Goal: Book appointment/travel/reservation

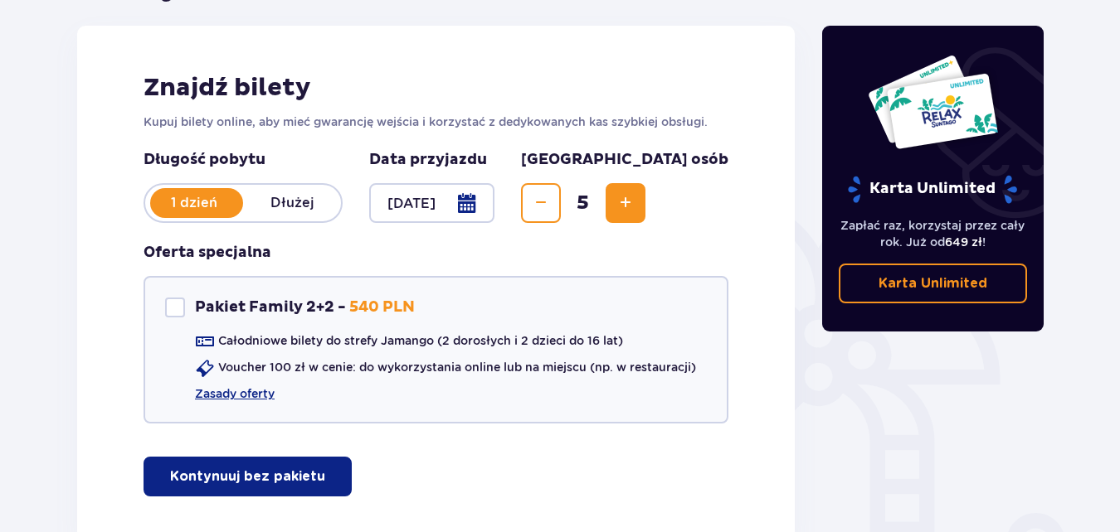
scroll to position [265, 0]
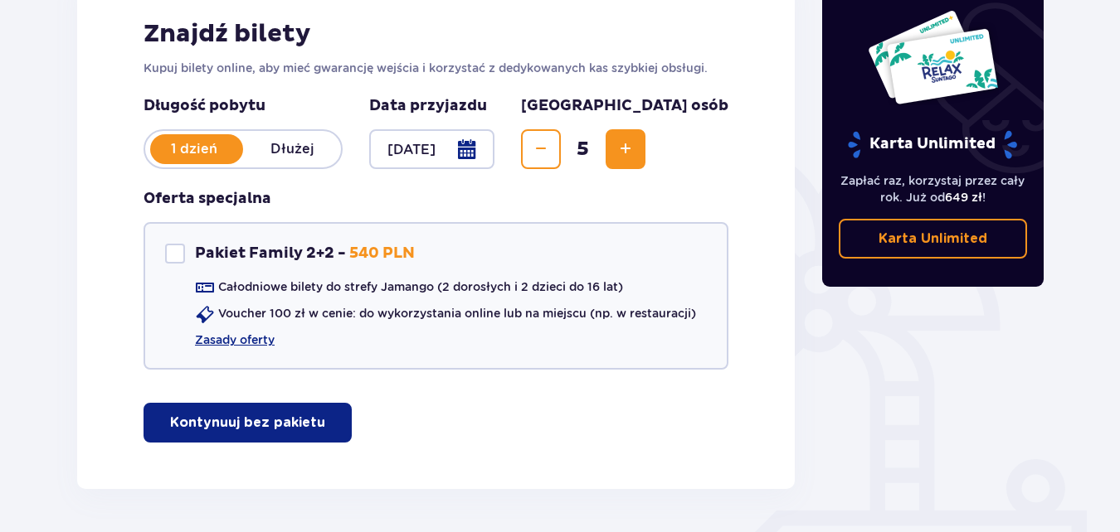
click at [201, 419] on p "Kontynuuj bez pakietu" at bounding box center [247, 423] width 155 height 18
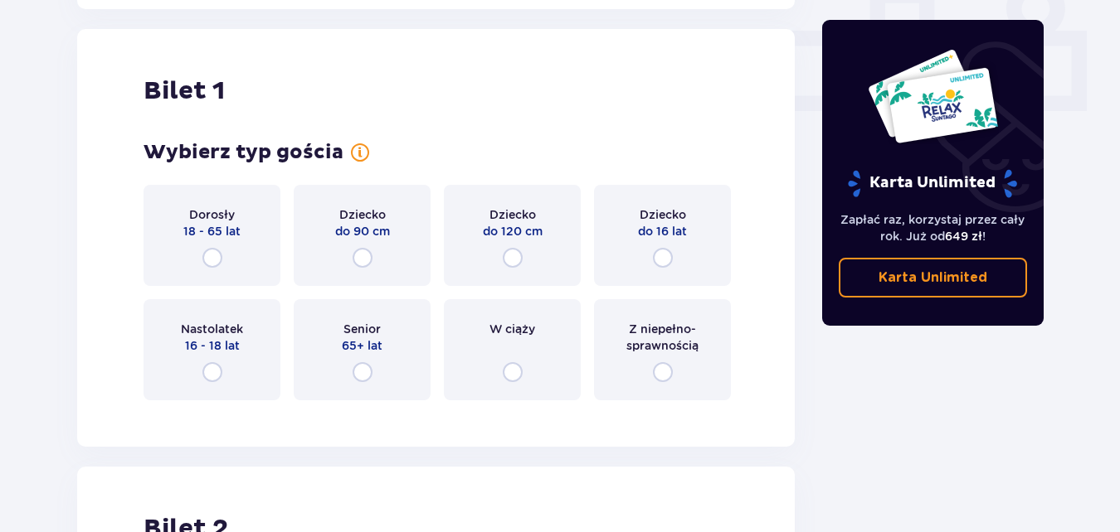
scroll to position [755, 0]
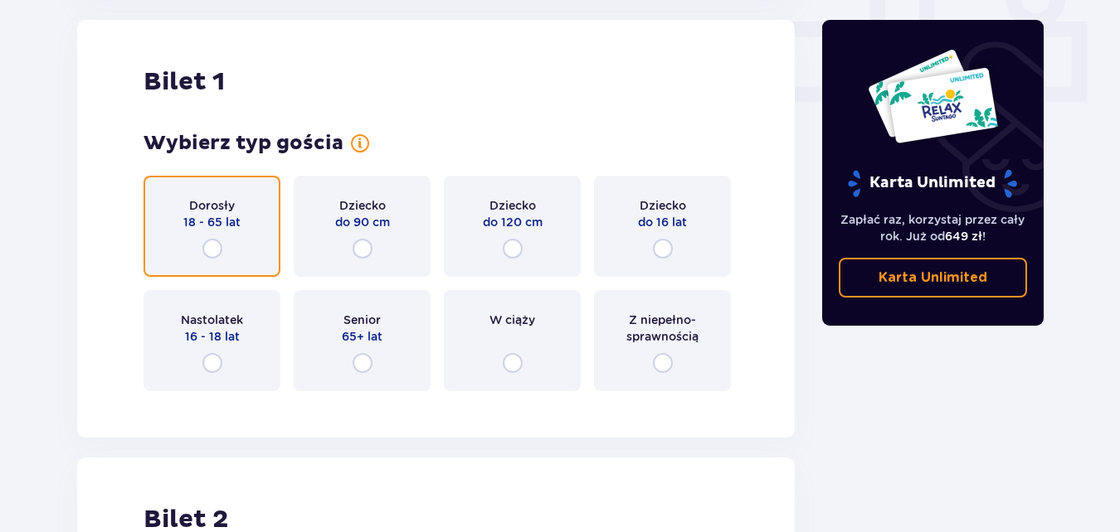
click at [211, 243] on input "radio" at bounding box center [212, 249] width 20 height 20
radio input "true"
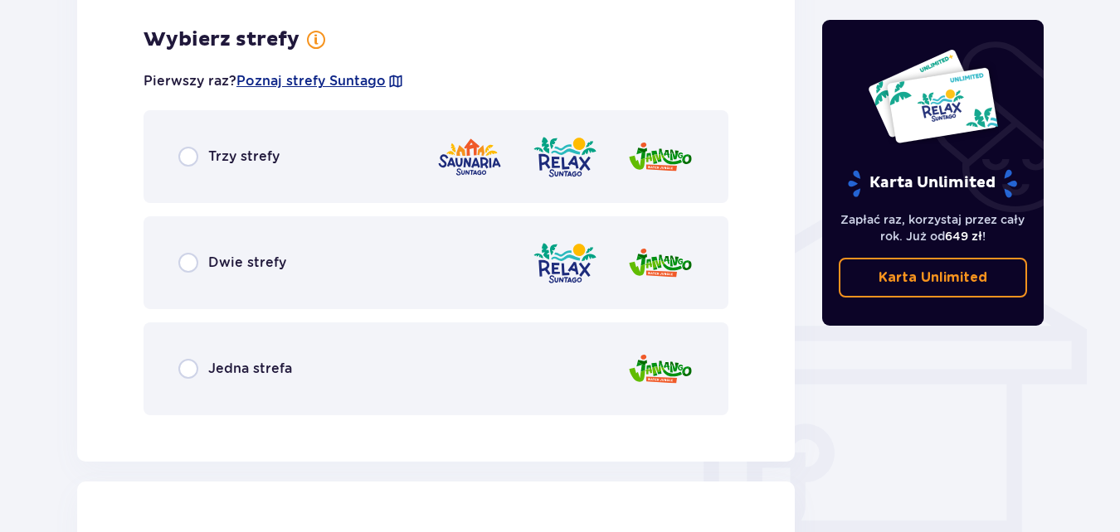
scroll to position [1159, 0]
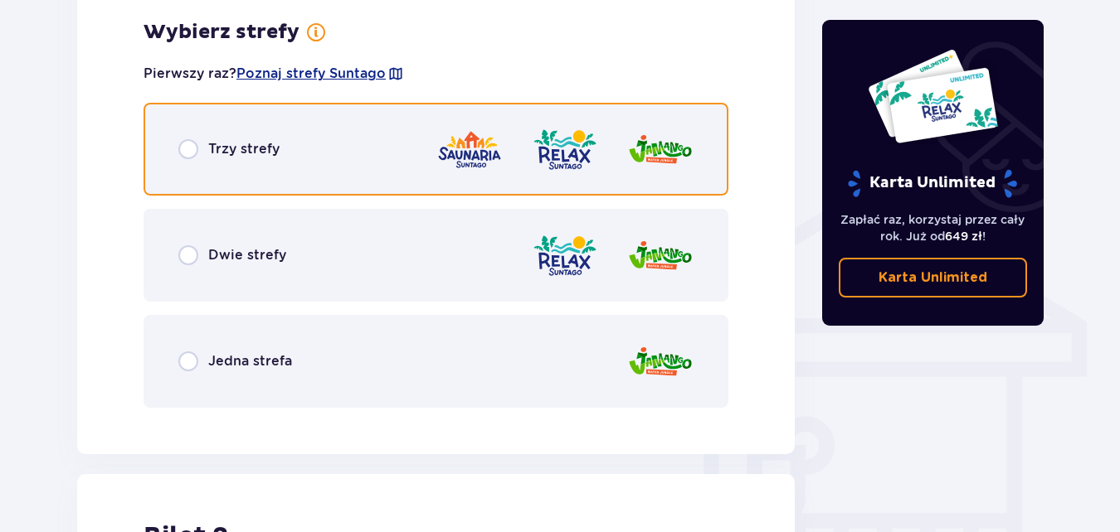
click at [191, 146] on input "radio" at bounding box center [188, 149] width 20 height 20
radio input "true"
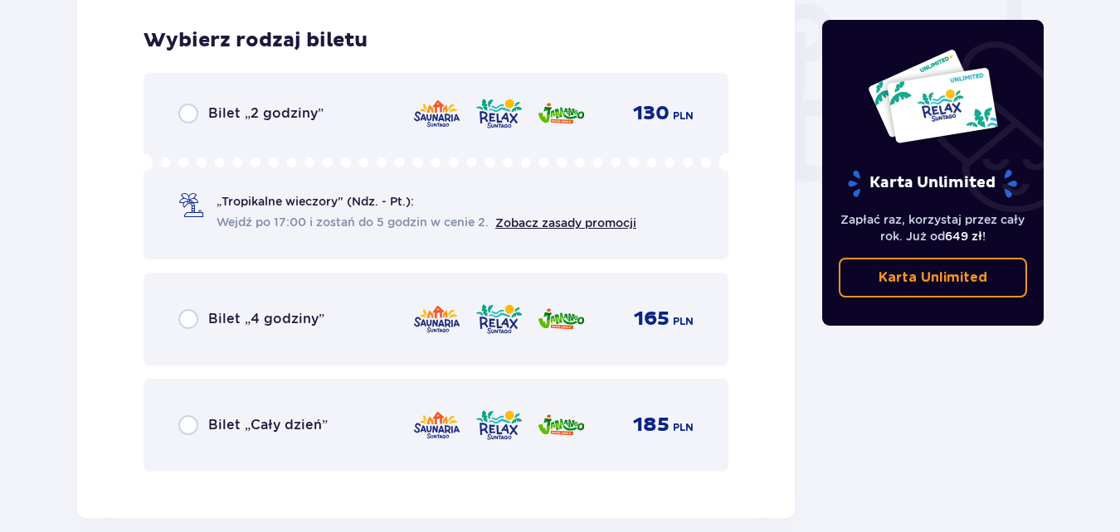
scroll to position [1581, 0]
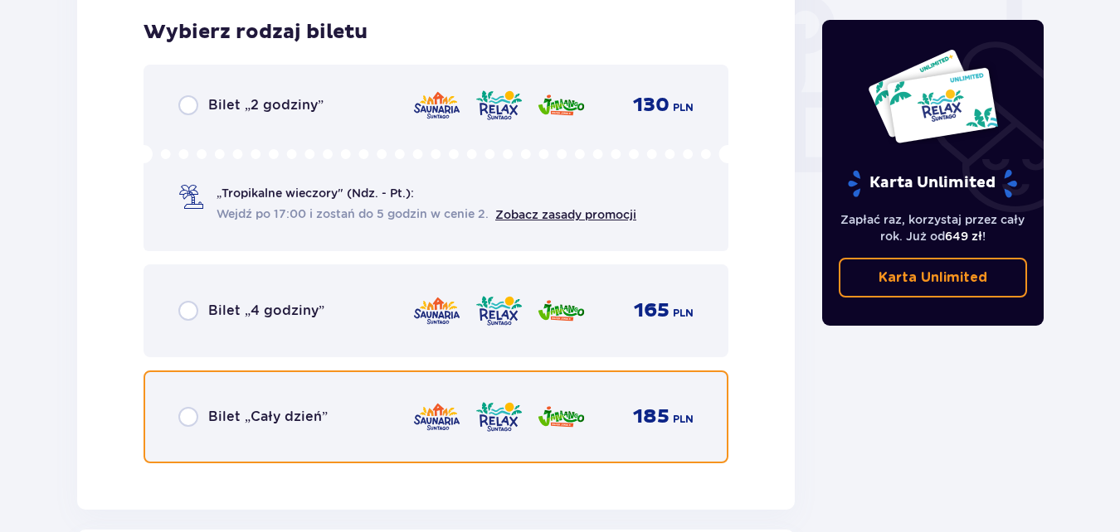
click at [188, 420] on input "radio" at bounding box center [188, 417] width 20 height 20
radio input "true"
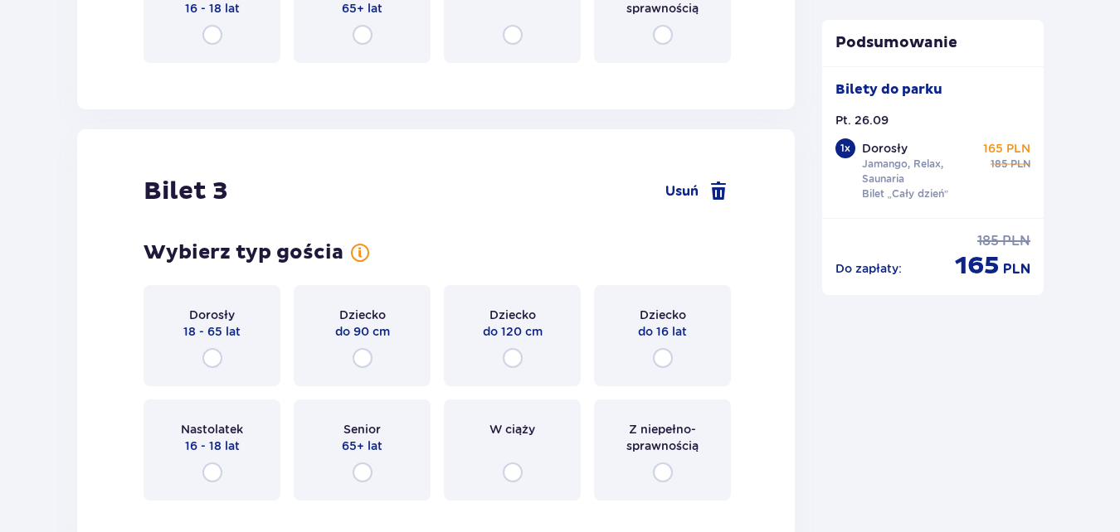
scroll to position [2422, 0]
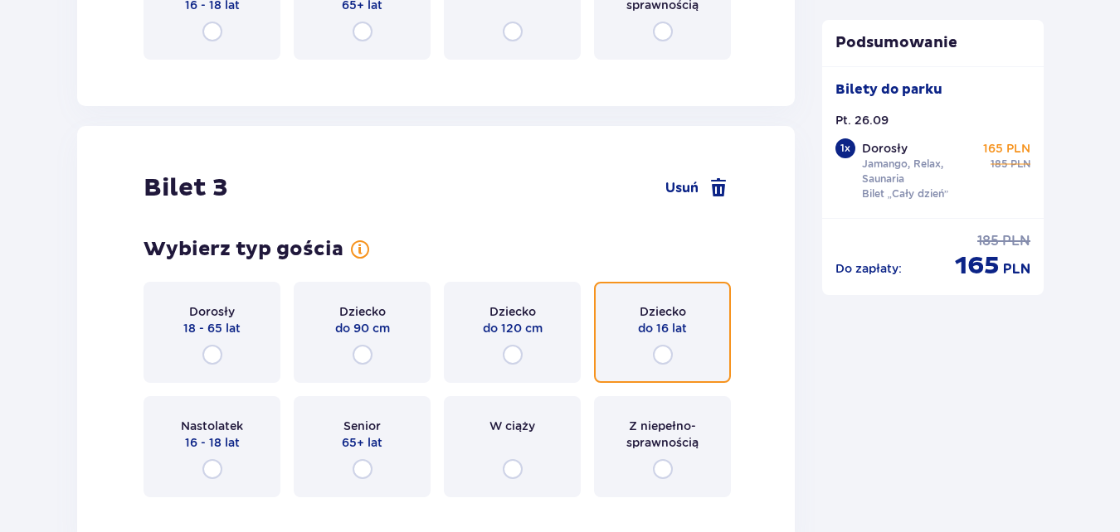
click at [658, 356] on input "radio" at bounding box center [663, 355] width 20 height 20
radio input "true"
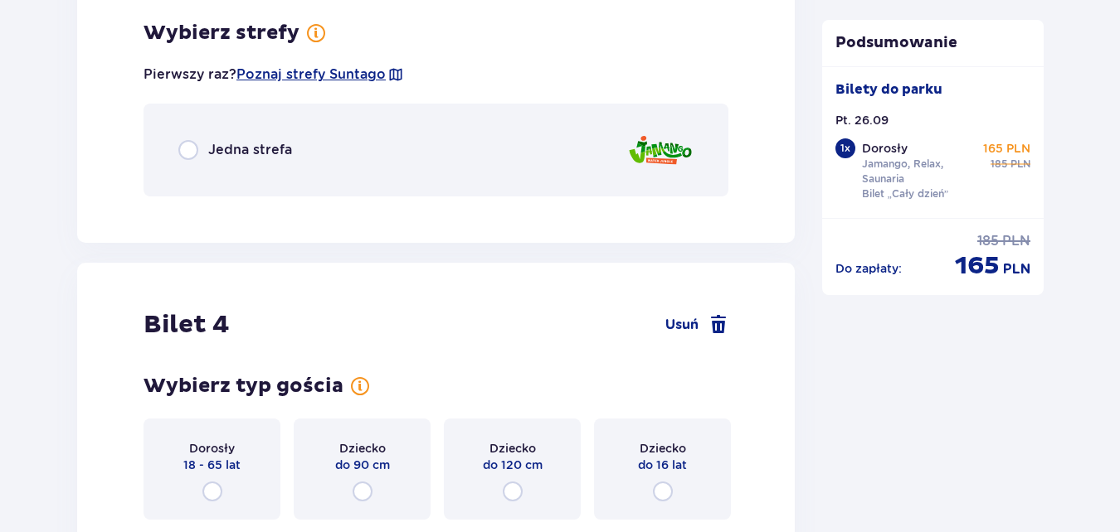
scroll to position [2933, 0]
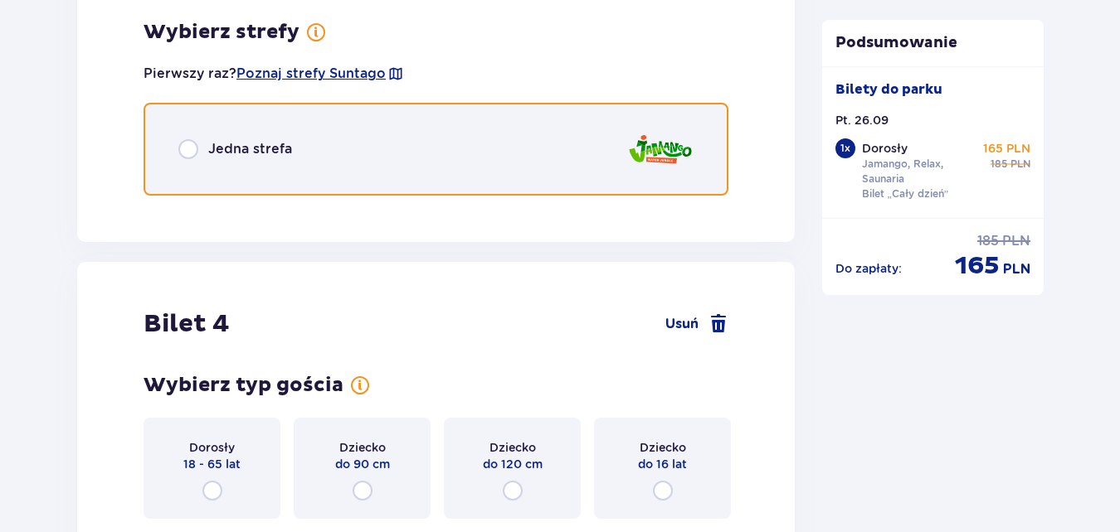
click at [182, 149] on input "radio" at bounding box center [188, 149] width 20 height 20
radio input "true"
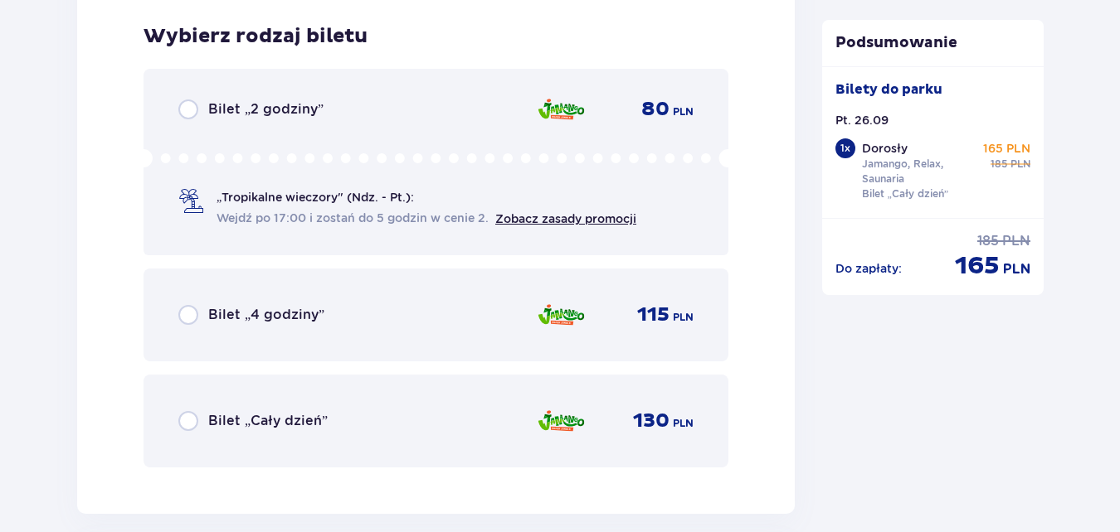
scroll to position [3142, 0]
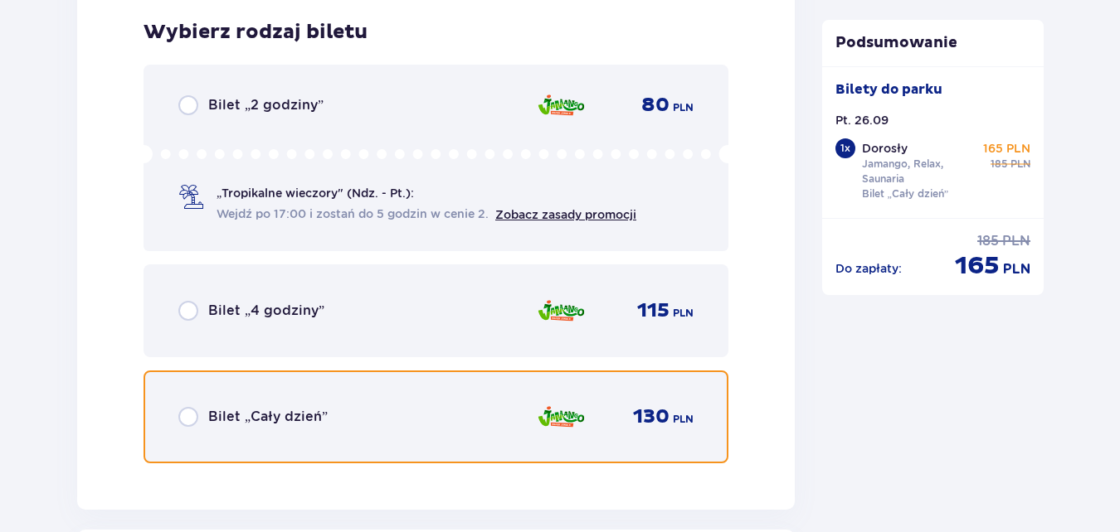
click at [187, 410] on input "radio" at bounding box center [188, 417] width 20 height 20
radio input "true"
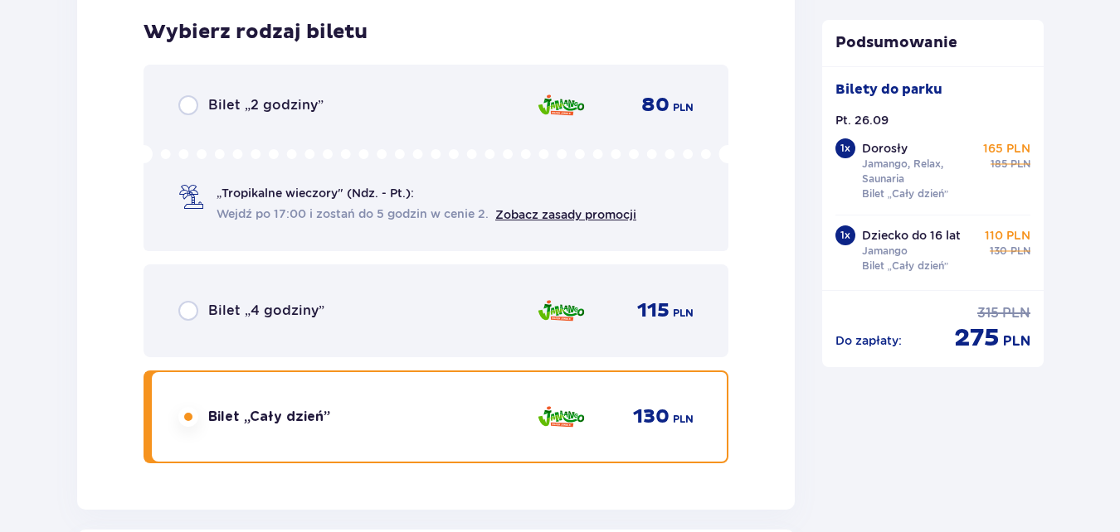
scroll to position [2091, 0]
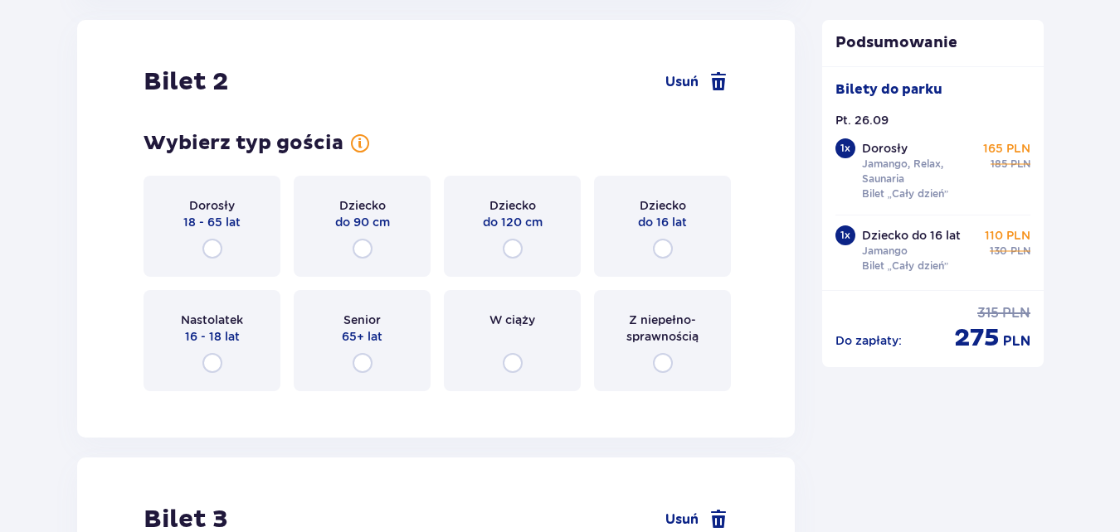
radio input "true"
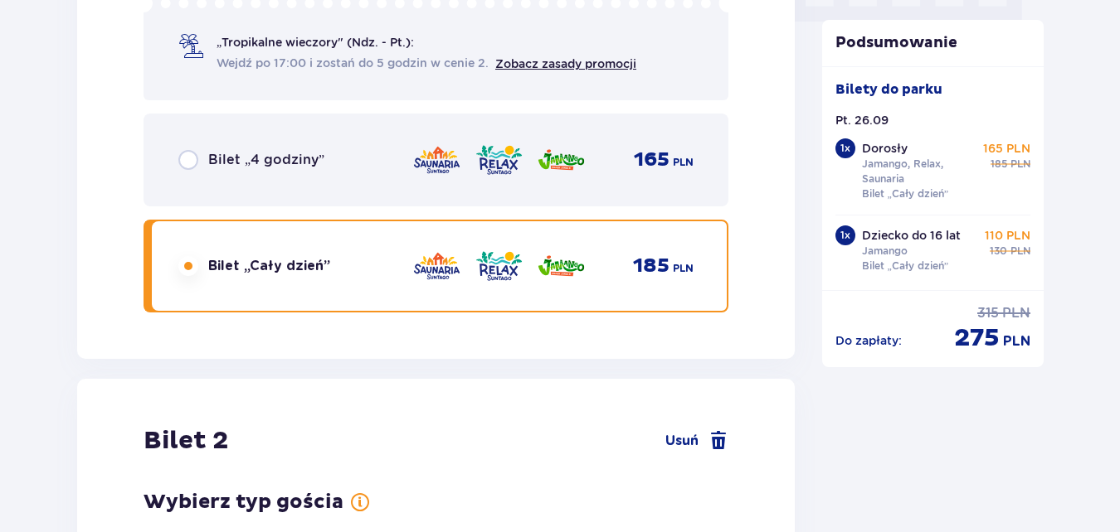
radio input "true"
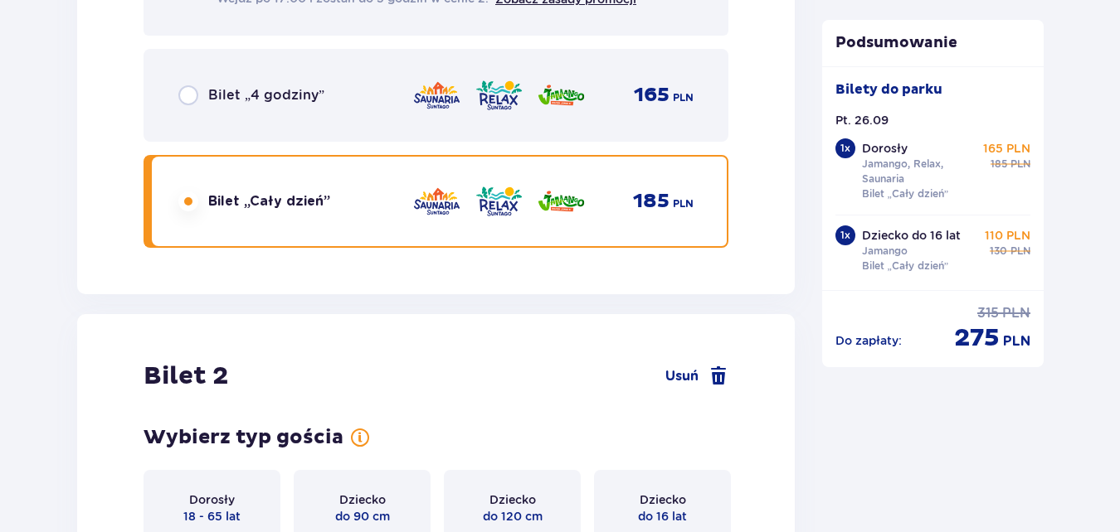
scroll to position [1732, 0]
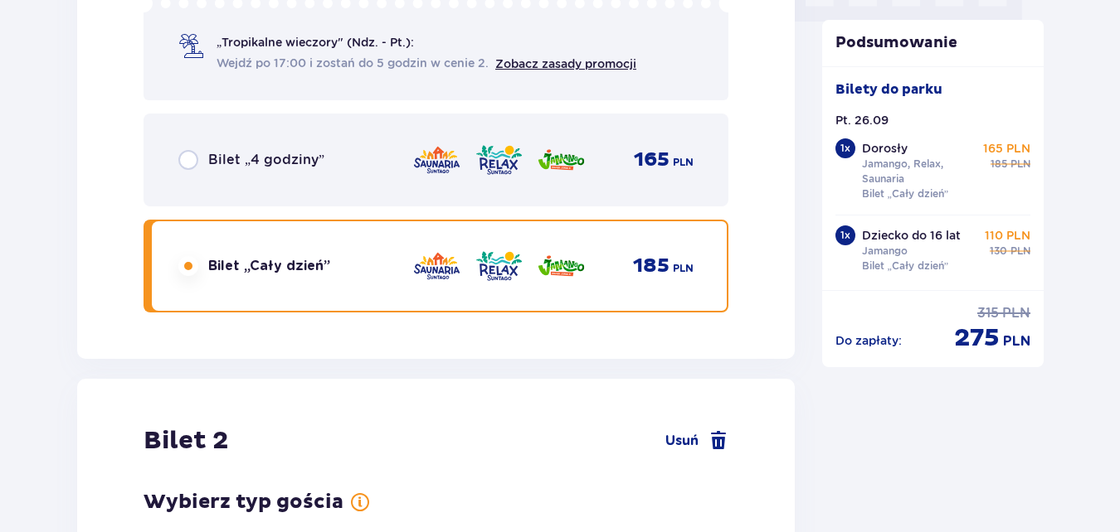
radio input "true"
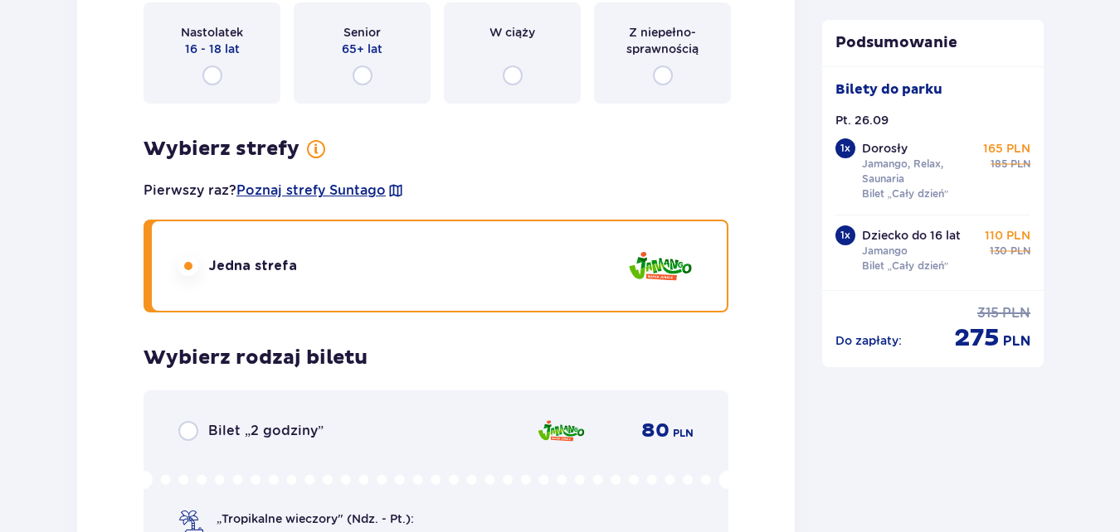
radio input "true"
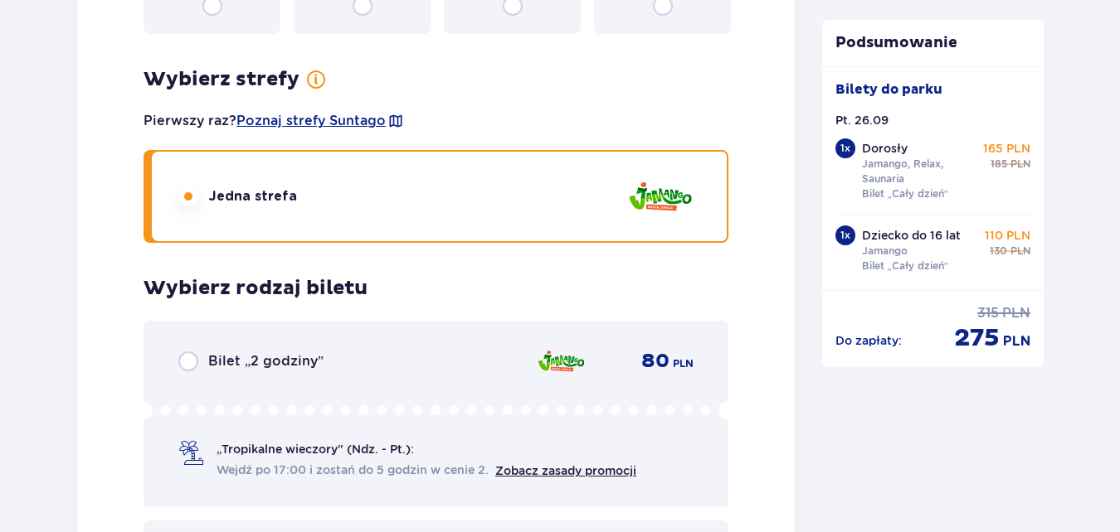
radio input "true"
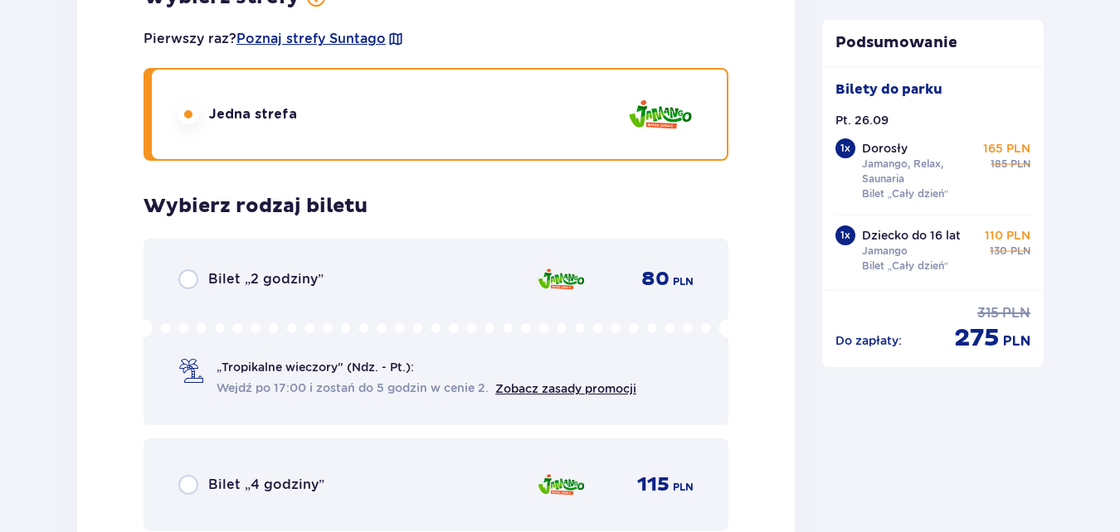
radio input "true"
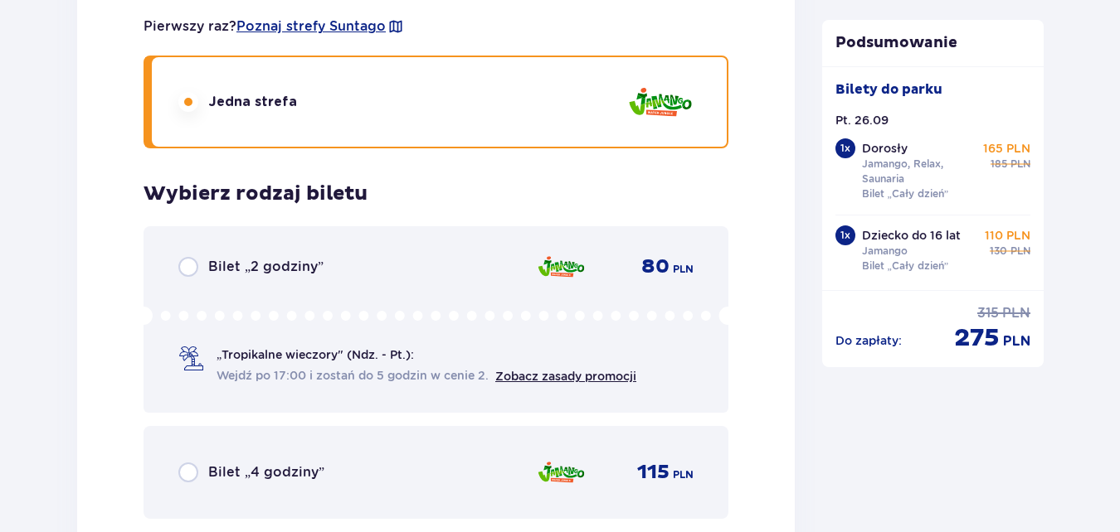
radio input "false"
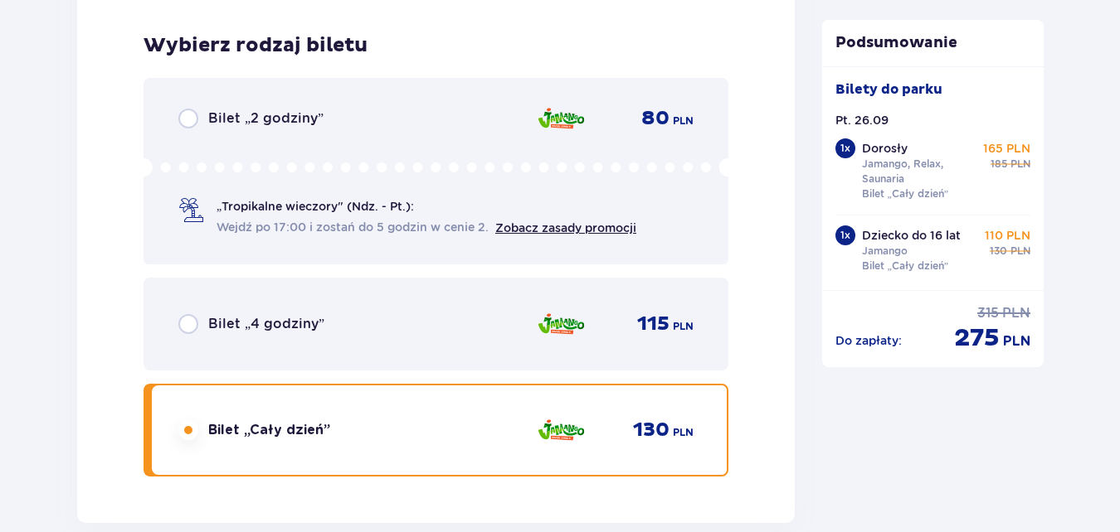
scroll to position [3595, 0]
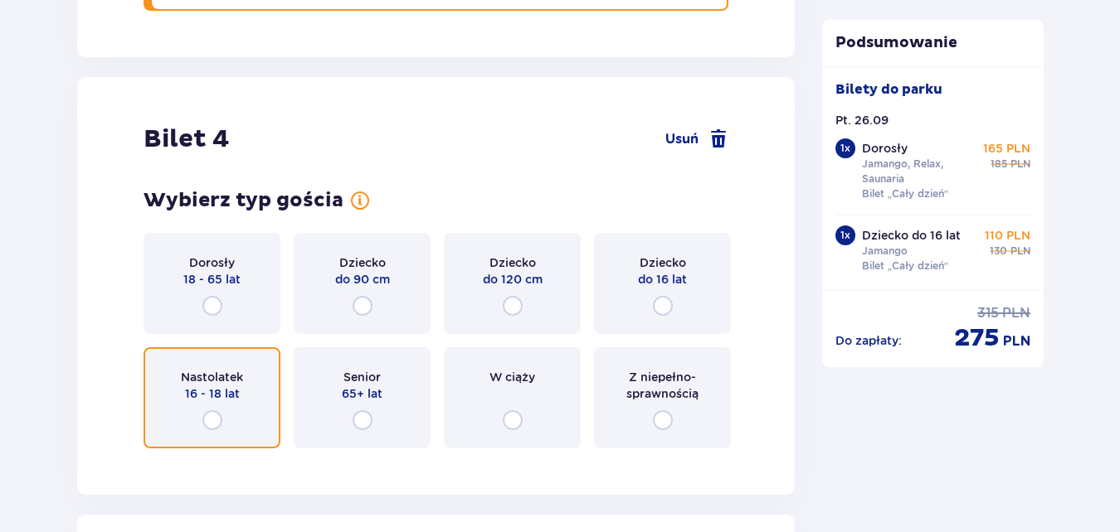
click at [214, 423] on input "radio" at bounding box center [212, 421] width 20 height 20
radio input "true"
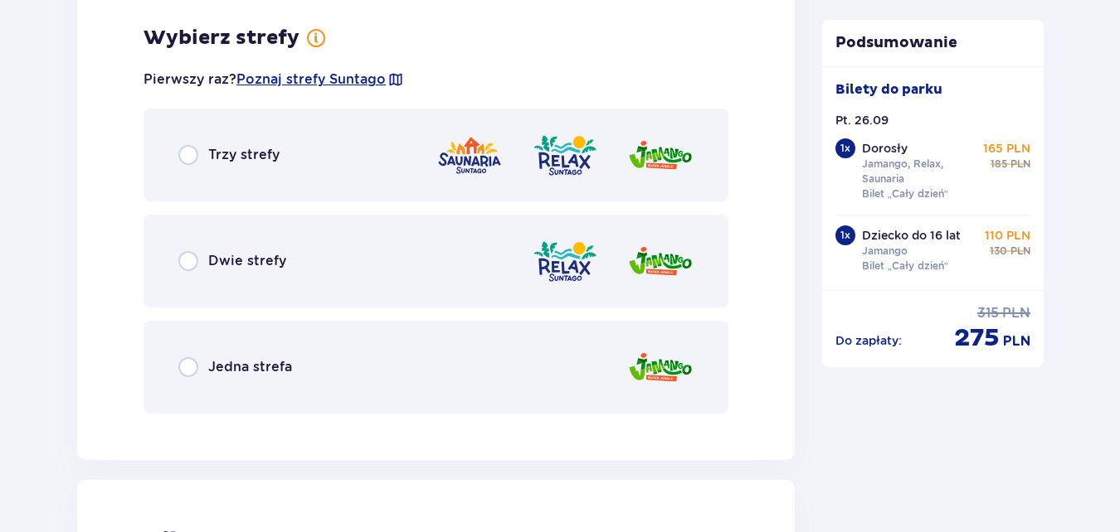
scroll to position [4057, 0]
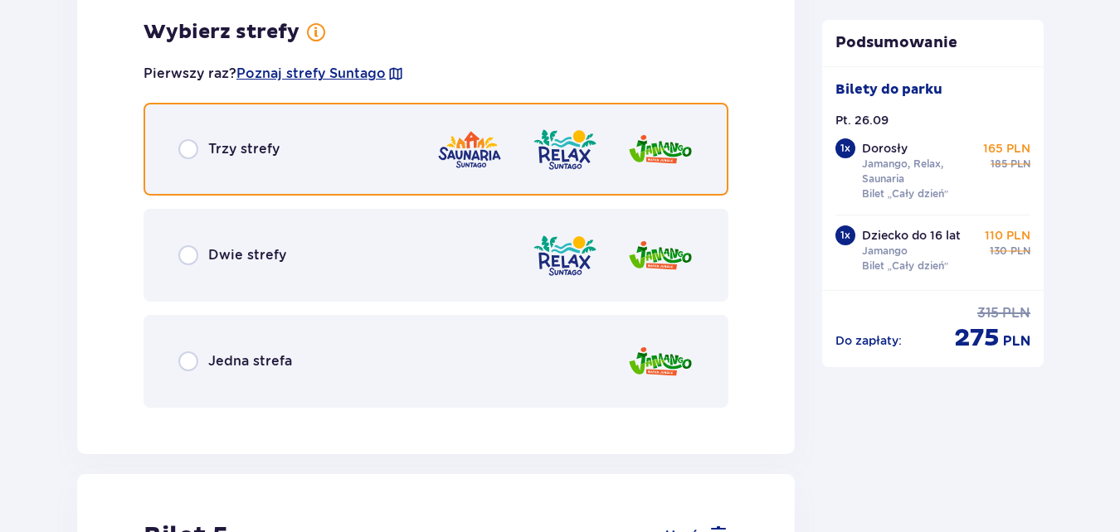
click at [187, 149] on input "radio" at bounding box center [188, 149] width 20 height 20
radio input "true"
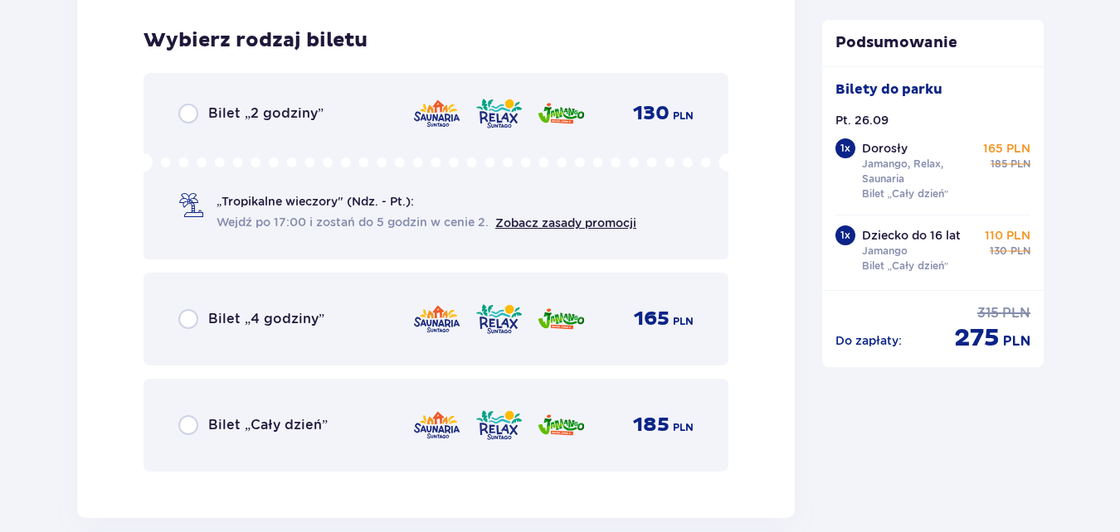
scroll to position [4478, 0]
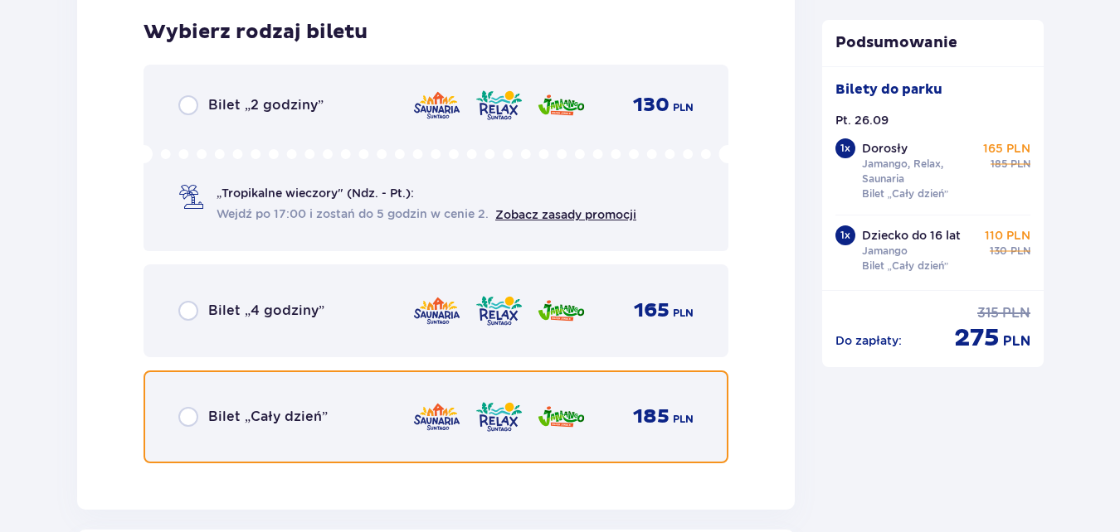
click at [188, 409] on input "radio" at bounding box center [188, 417] width 20 height 20
radio input "true"
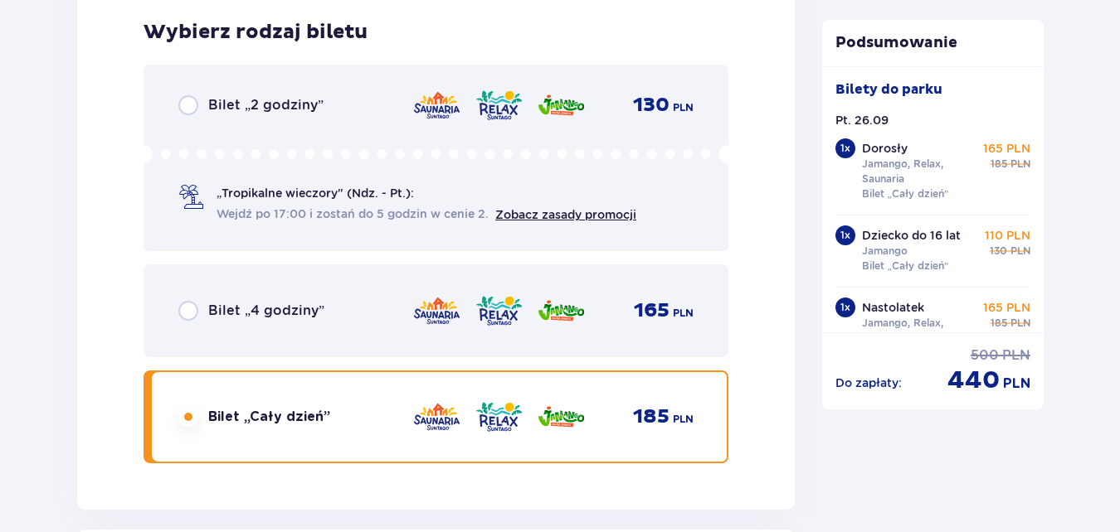
scroll to position [2091, 0]
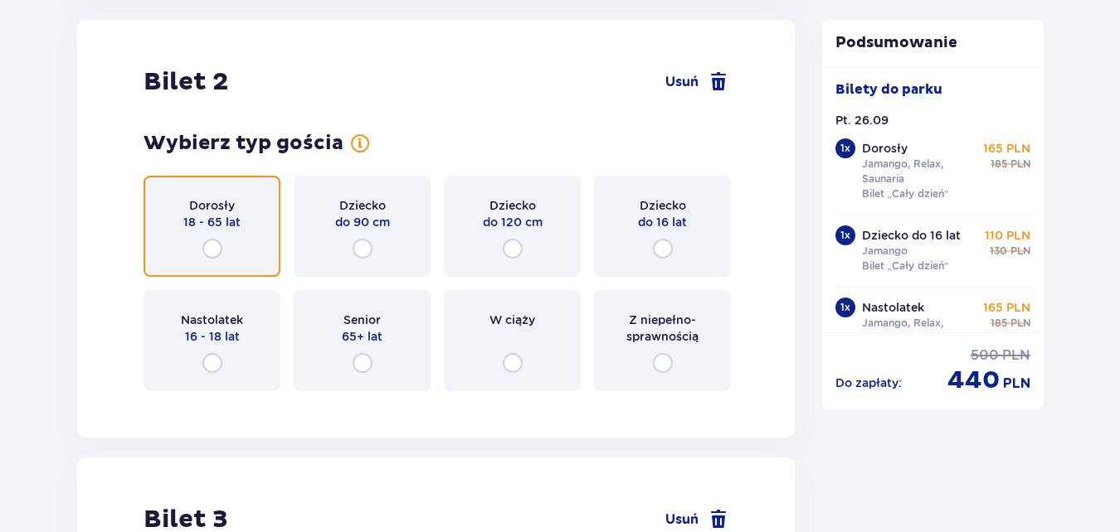
click at [216, 245] on input "radio" at bounding box center [212, 249] width 20 height 20
radio input "true"
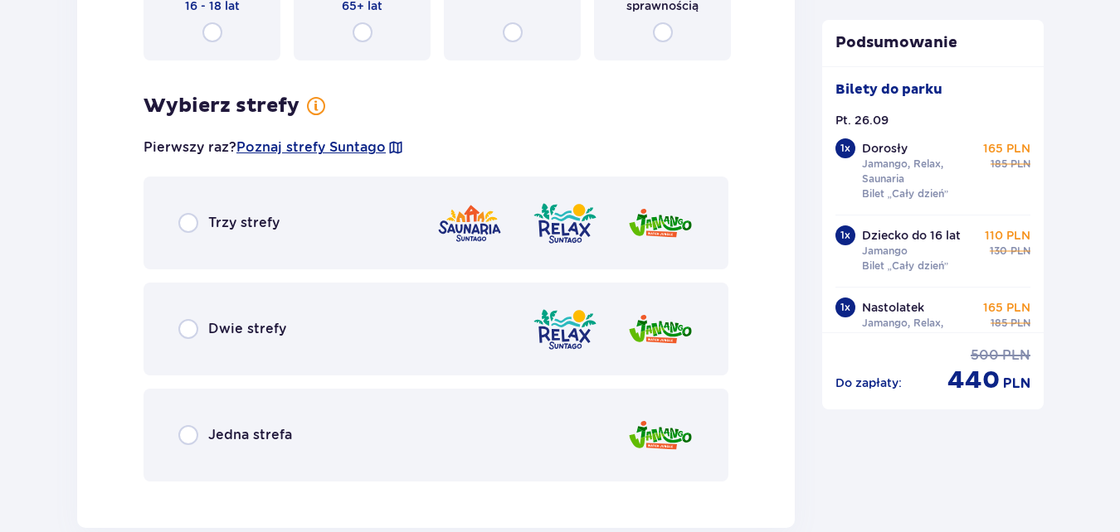
scroll to position [2495, 0]
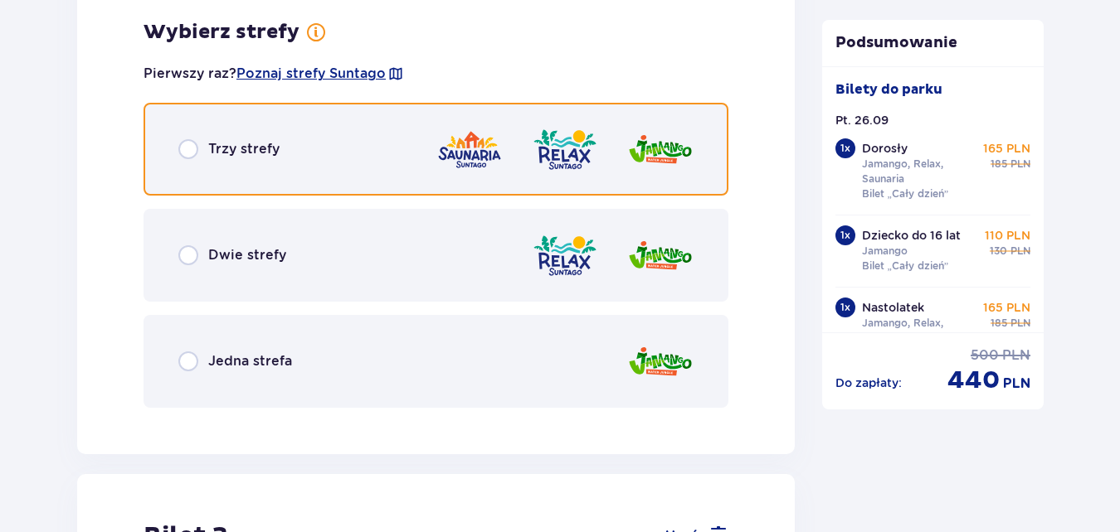
click at [187, 145] on input "radio" at bounding box center [188, 149] width 20 height 20
radio input "true"
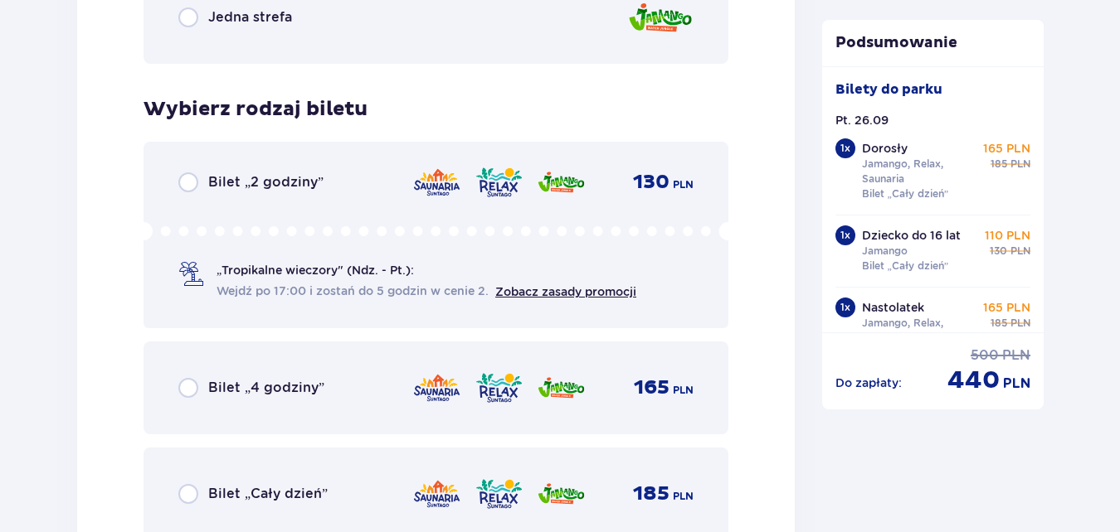
scroll to position [2917, 0]
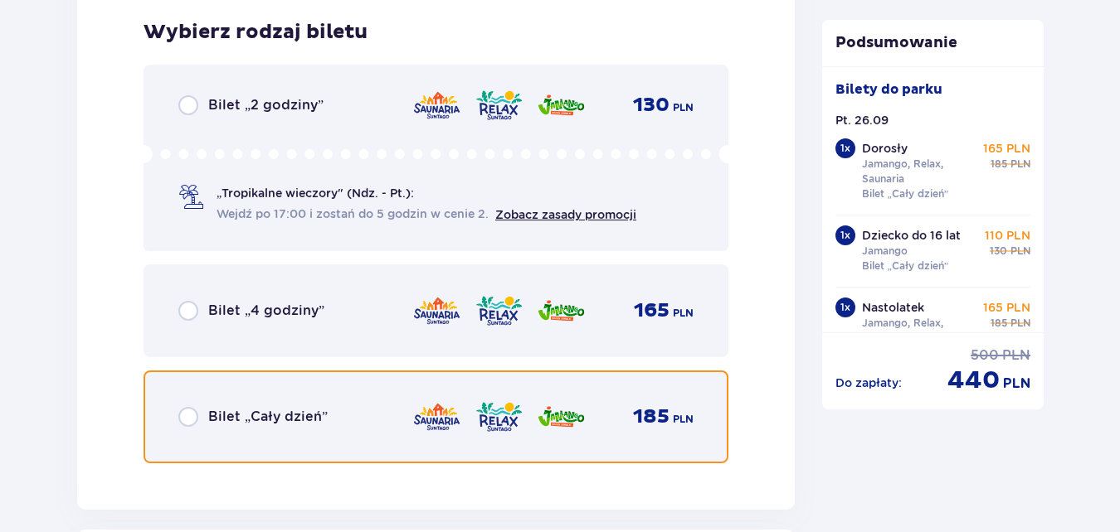
click at [187, 418] on input "radio" at bounding box center [188, 417] width 20 height 20
radio input "true"
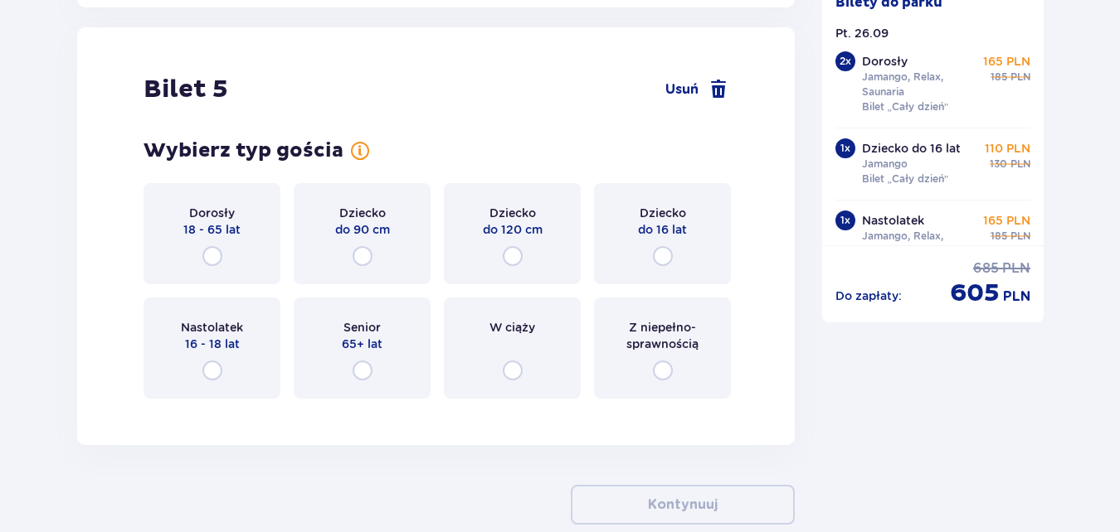
scroll to position [5887, 0]
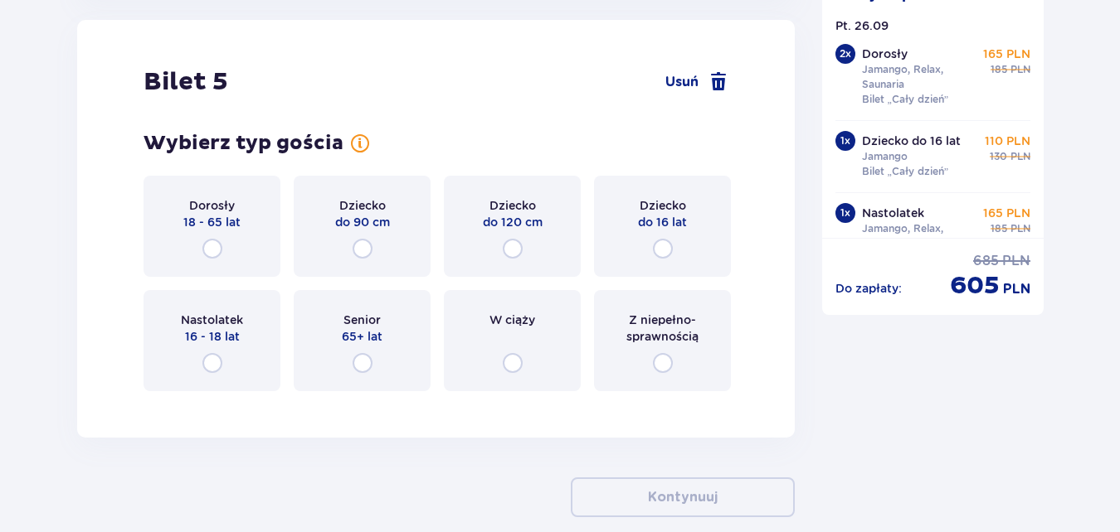
radio input "true"
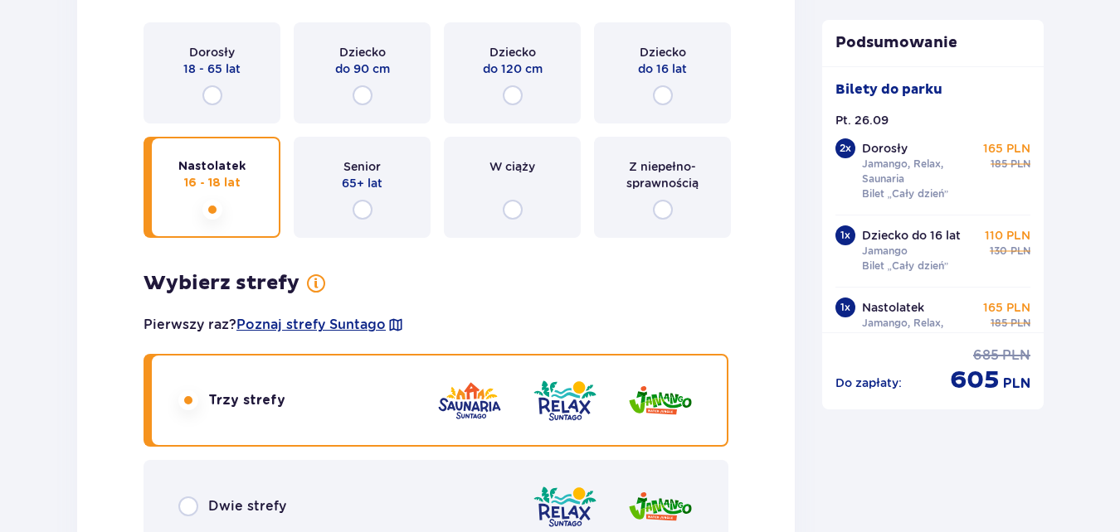
radio input "true"
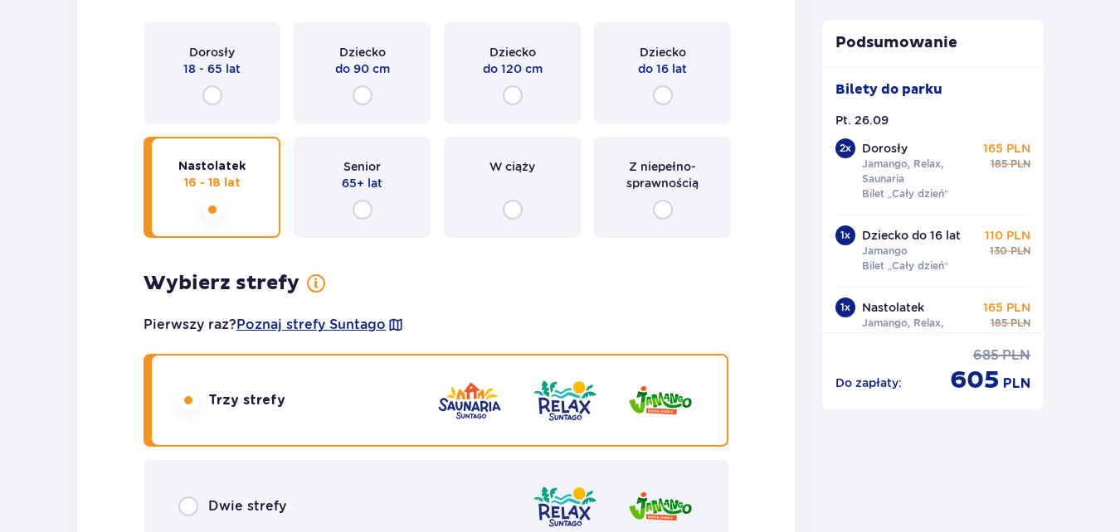
radio input "true"
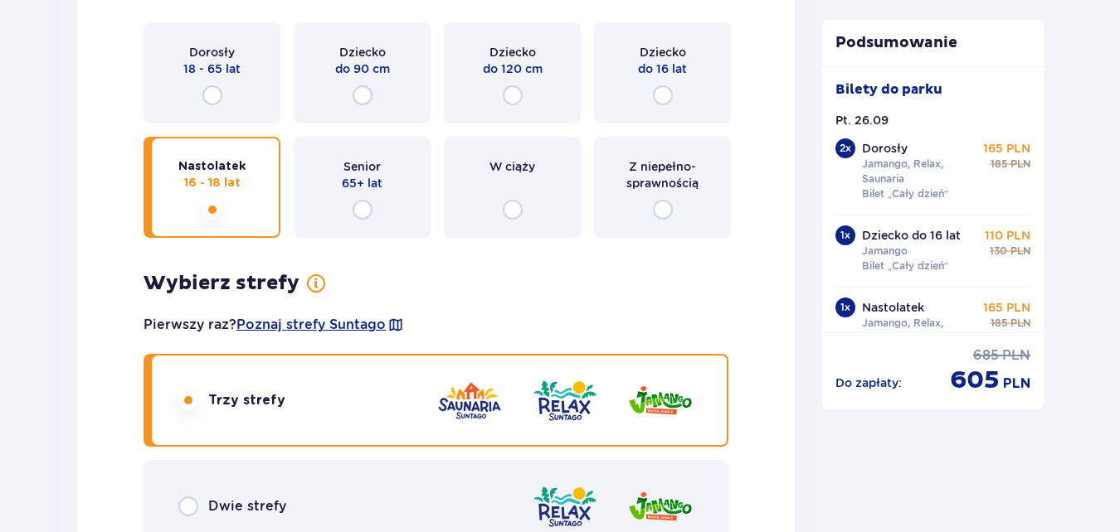
radio input "true"
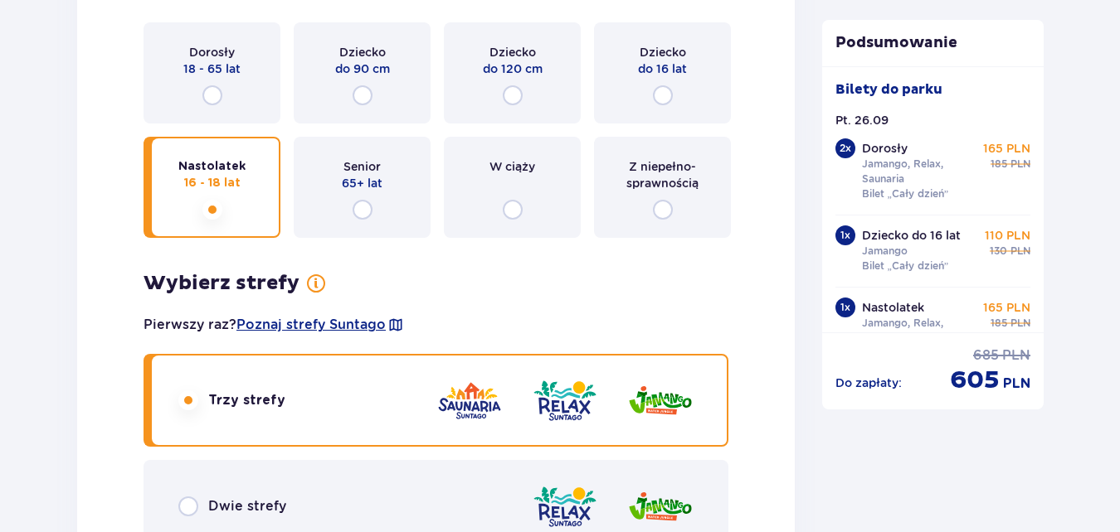
radio input "true"
radio input "false"
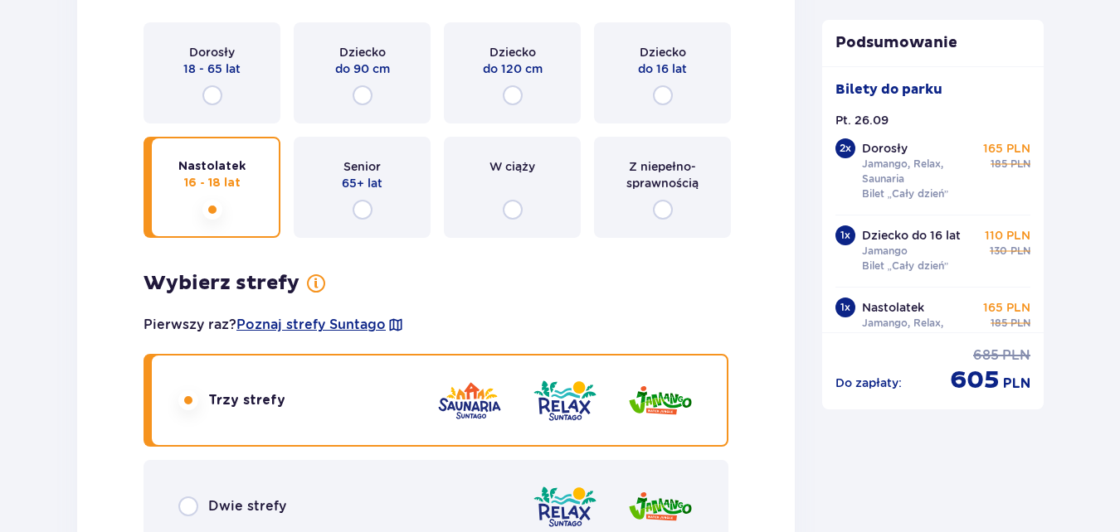
radio input "false"
radio input "true"
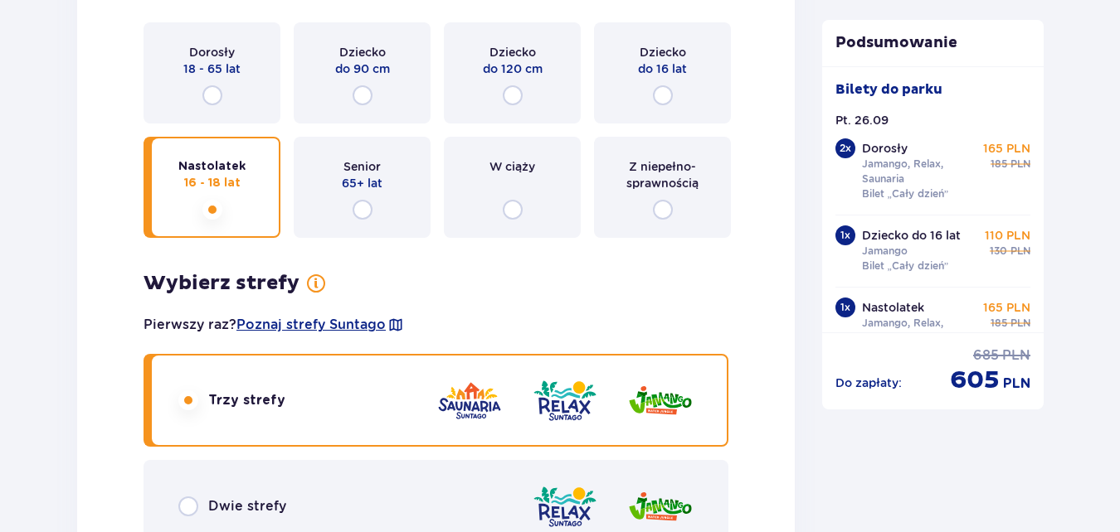
radio input "true"
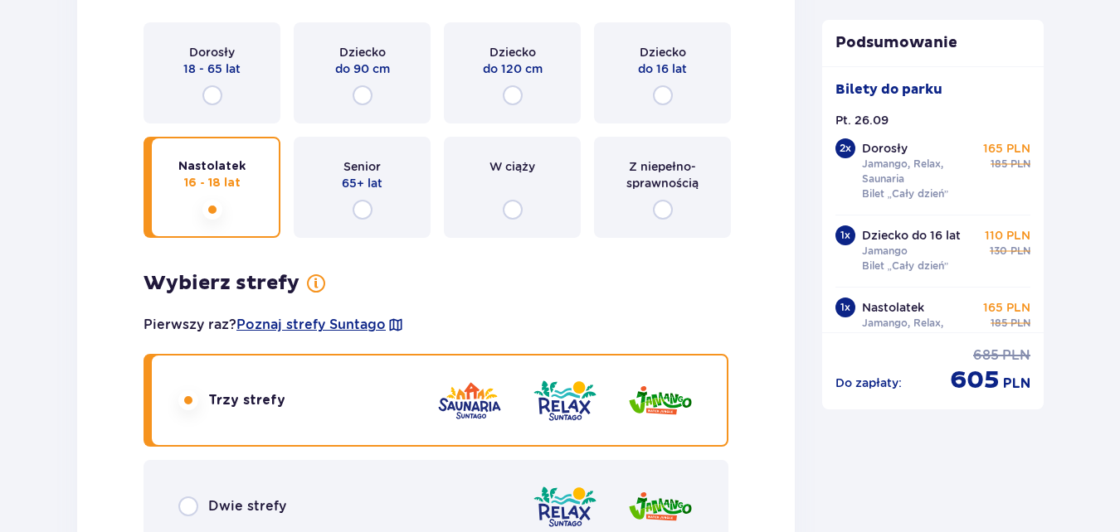
radio input "true"
radio input "false"
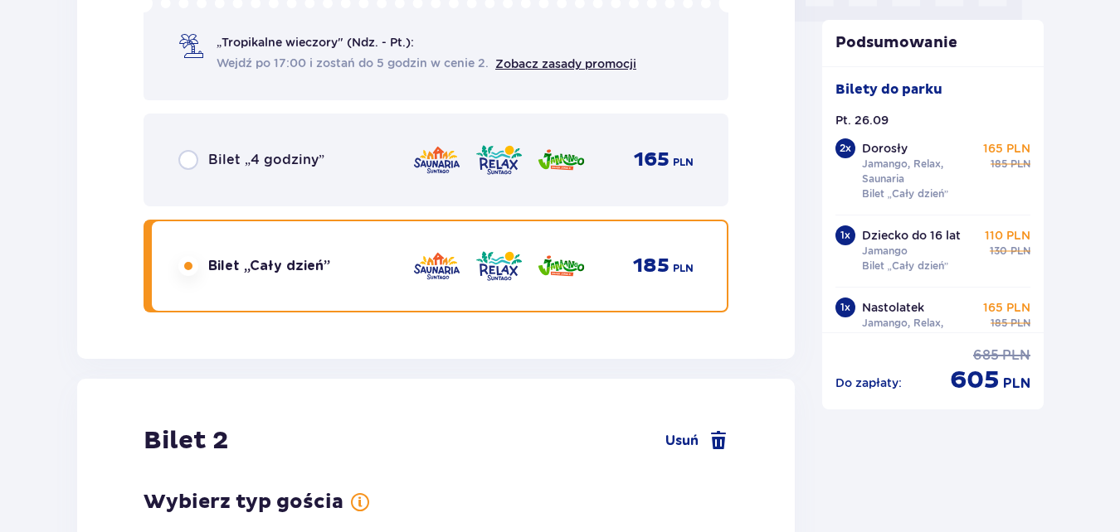
radio input "true"
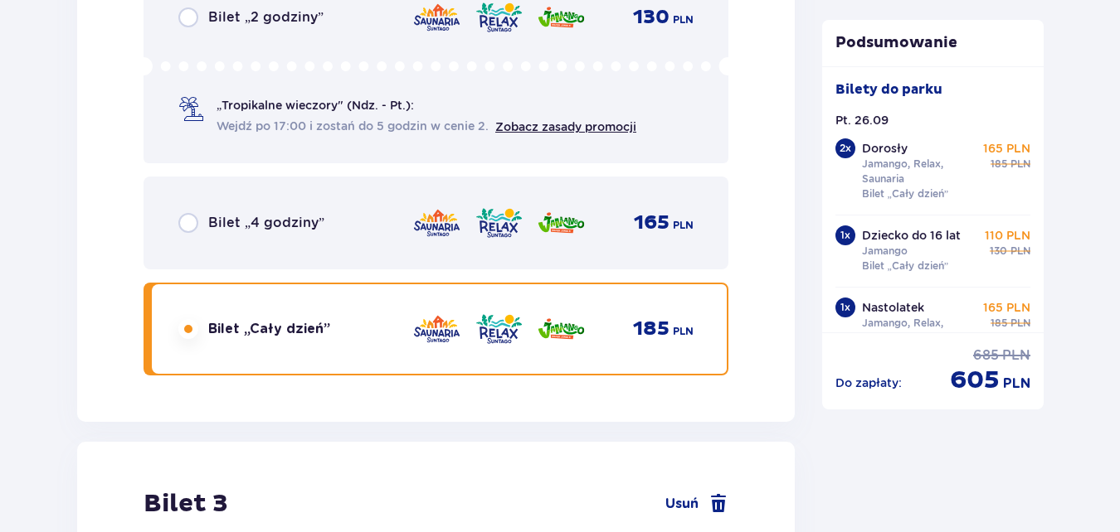
scroll to position [3068, 0]
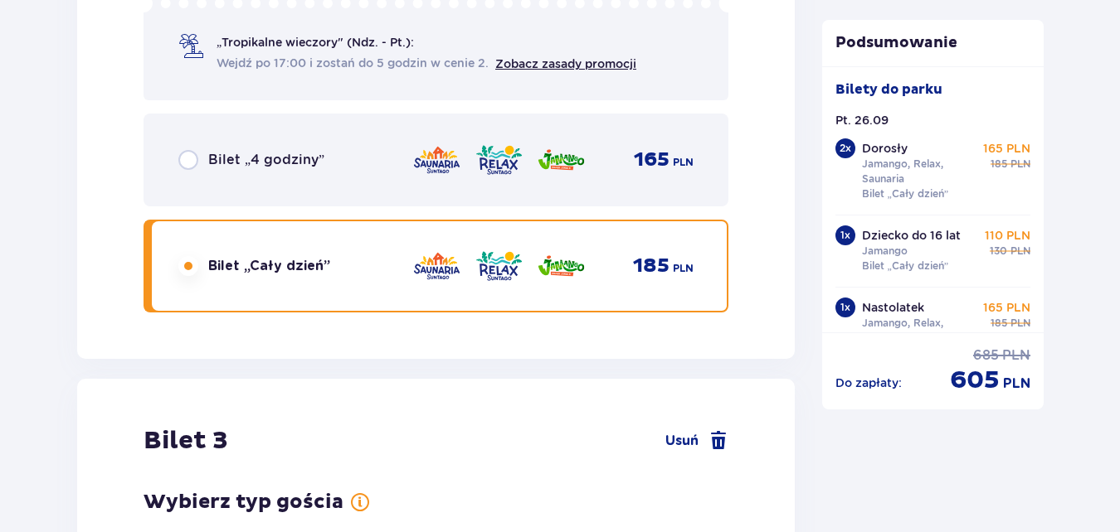
radio input "true"
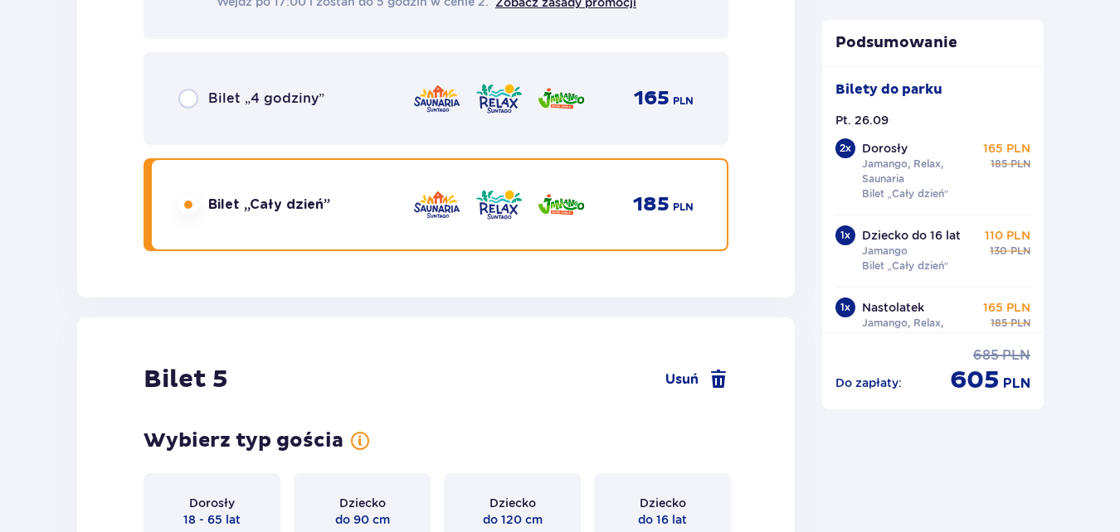
scroll to position [5971, 0]
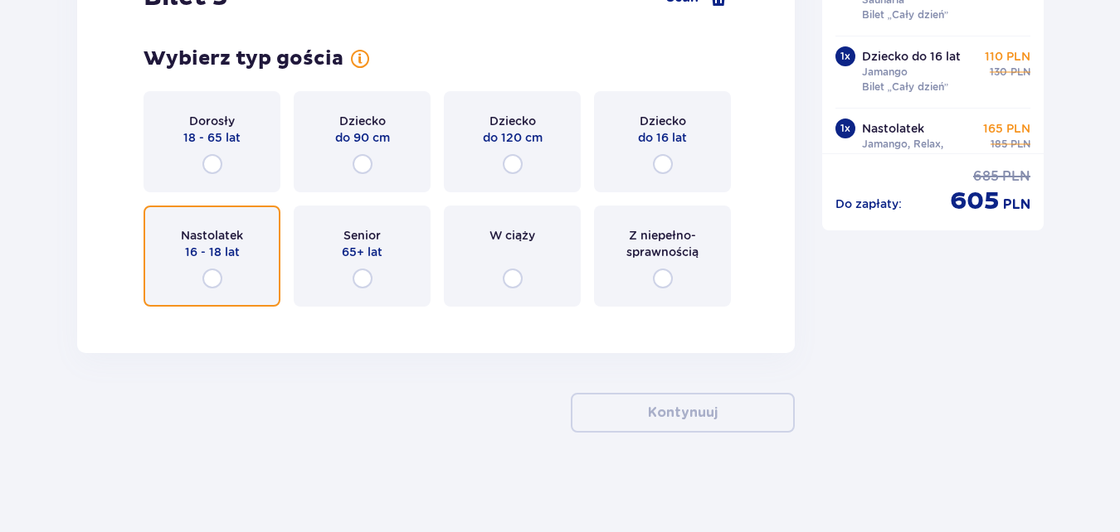
click at [209, 279] on input "radio" at bounding box center [212, 279] width 20 height 20
radio input "true"
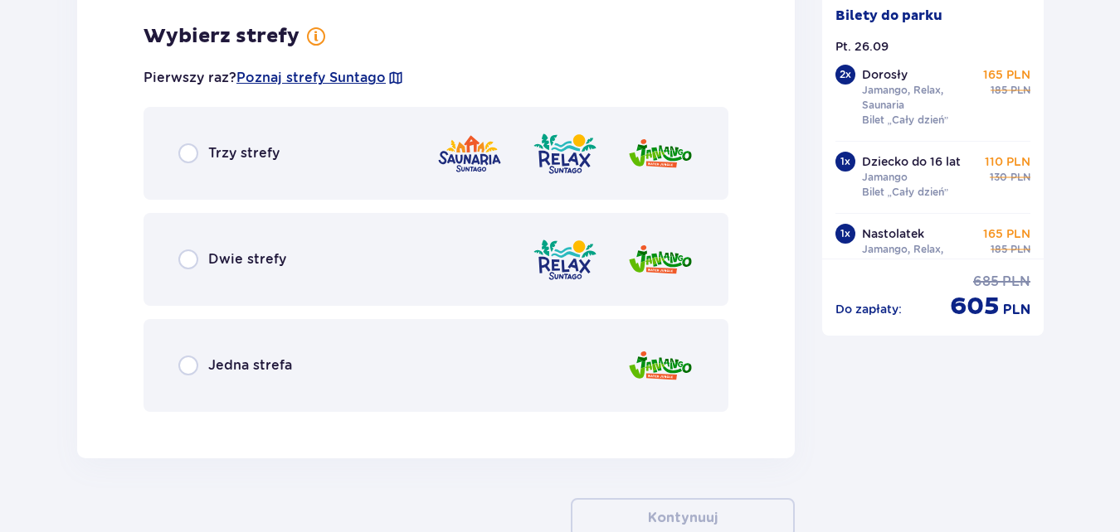
scroll to position [6291, 0]
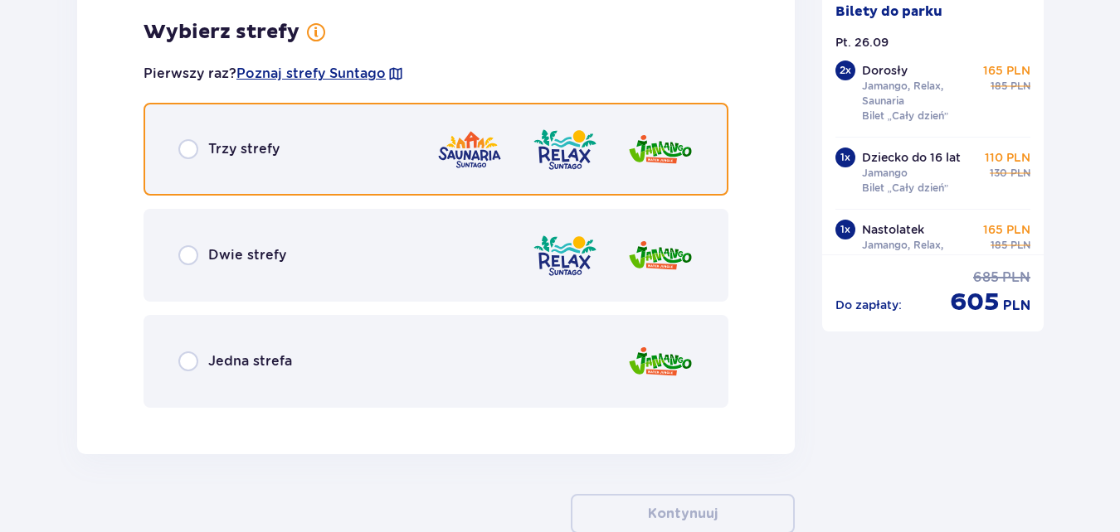
click at [186, 147] on input "radio" at bounding box center [188, 149] width 20 height 20
radio input "true"
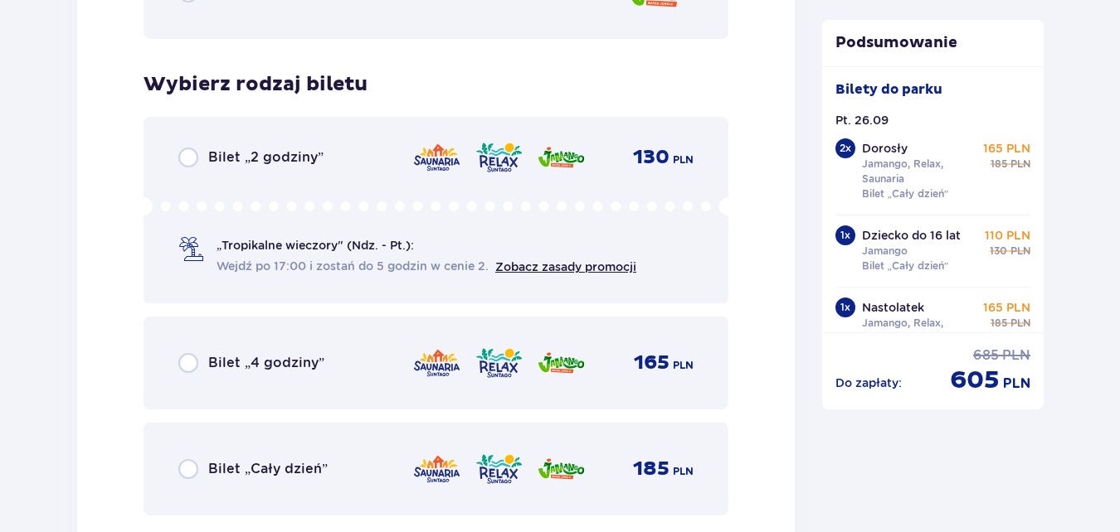
scroll to position [6713, 0]
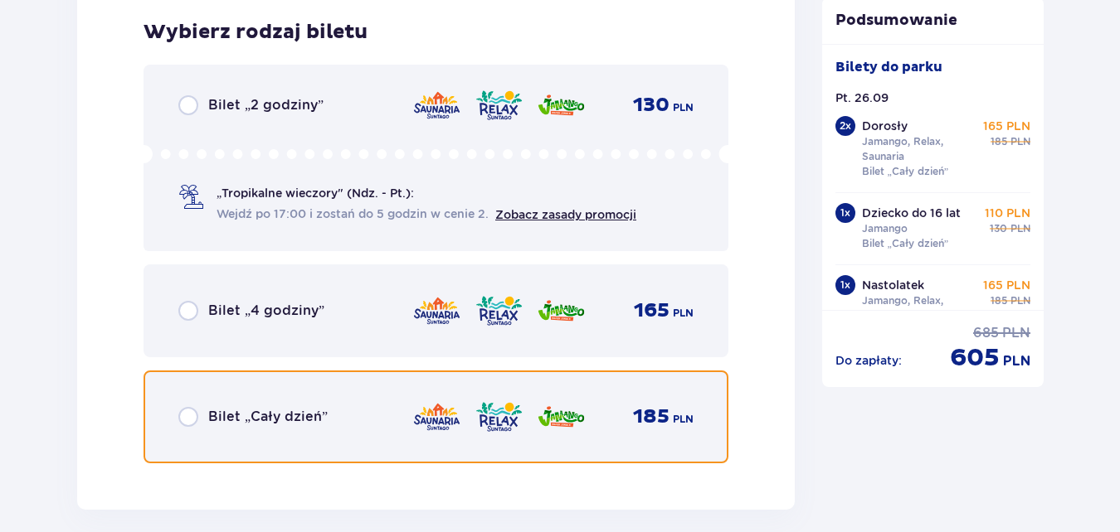
click at [193, 418] on input "radio" at bounding box center [188, 417] width 20 height 20
radio input "true"
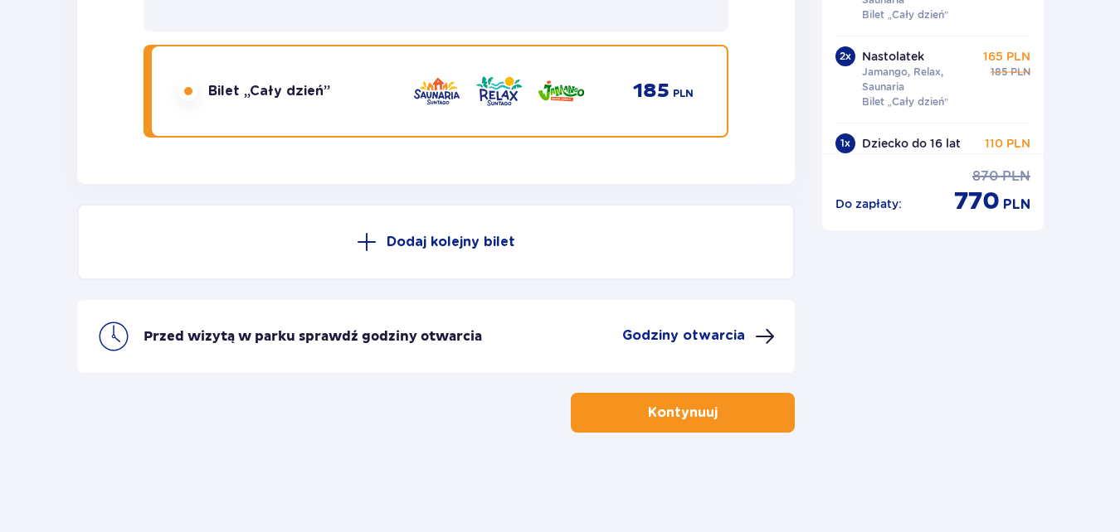
click at [685, 420] on p "Kontynuuj" at bounding box center [683, 413] width 70 height 18
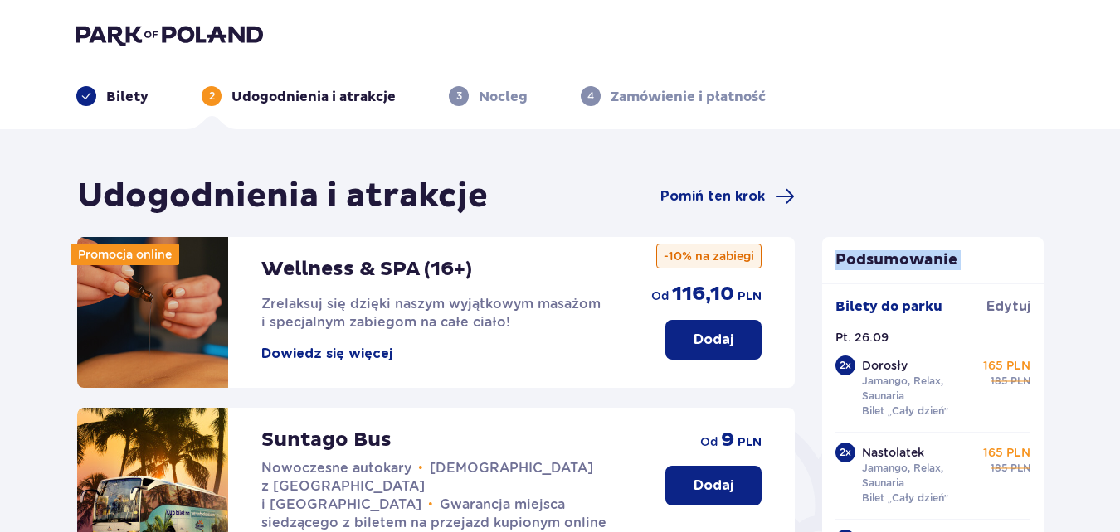
click at [696, 345] on p "Dodaj" at bounding box center [713, 340] width 40 height 18
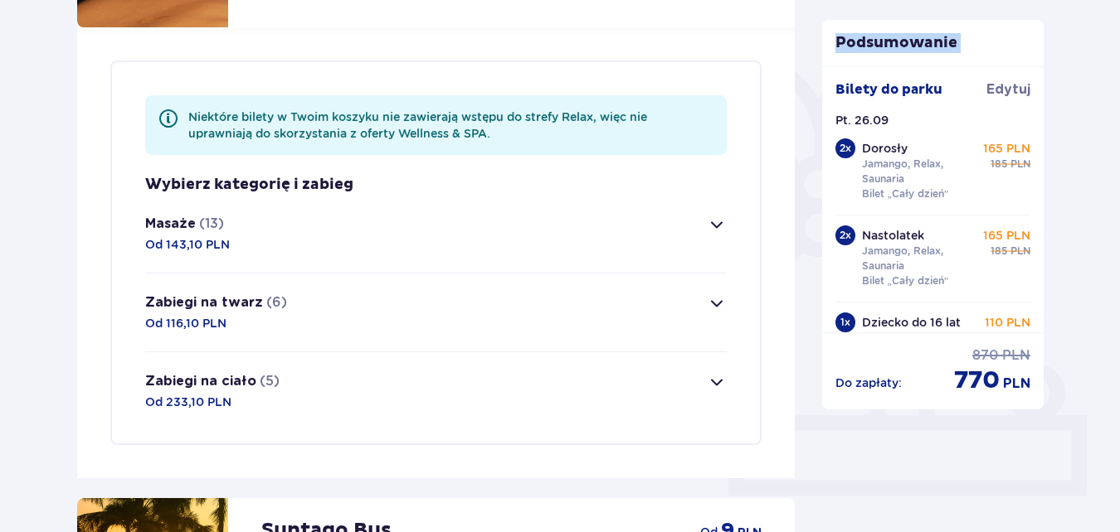
scroll to position [401, 0]
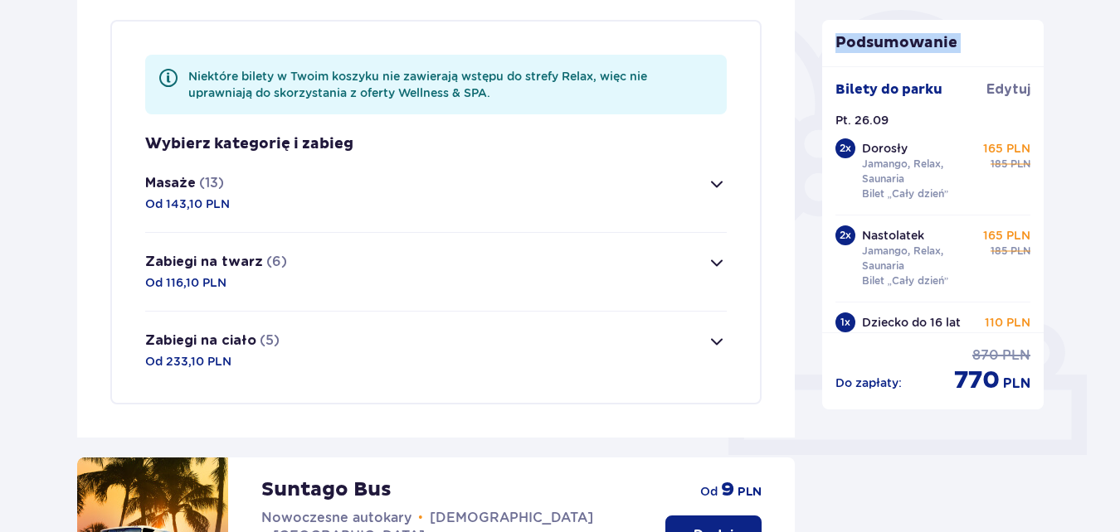
click at [716, 182] on span "button" at bounding box center [717, 184] width 20 height 20
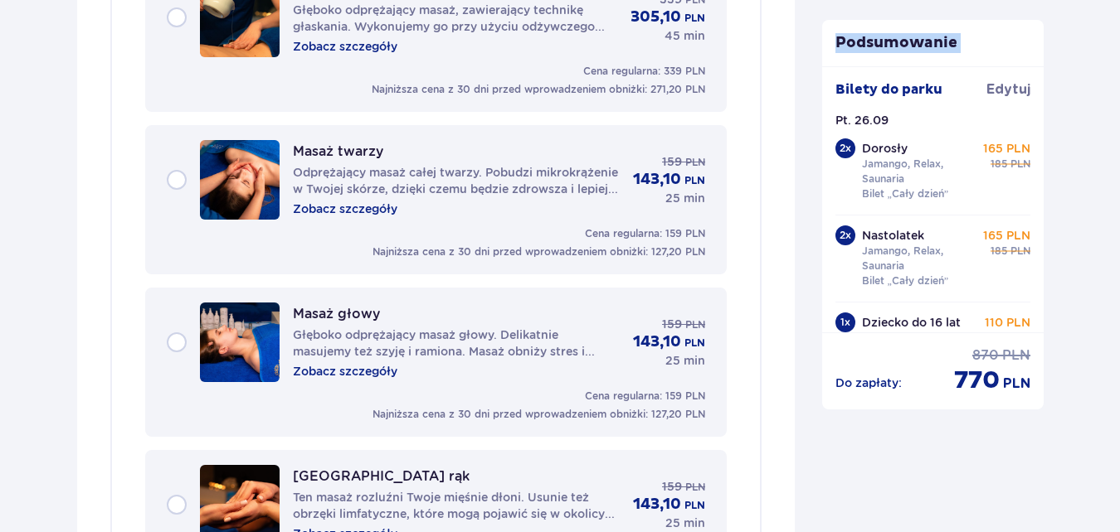
scroll to position [2419, 0]
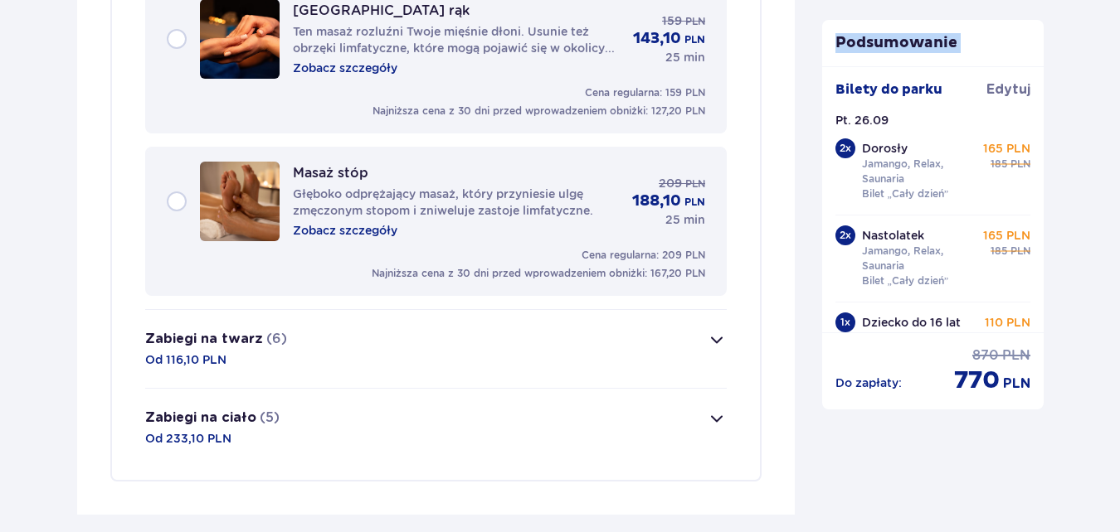
click at [715, 414] on span "button" at bounding box center [717, 419] width 20 height 20
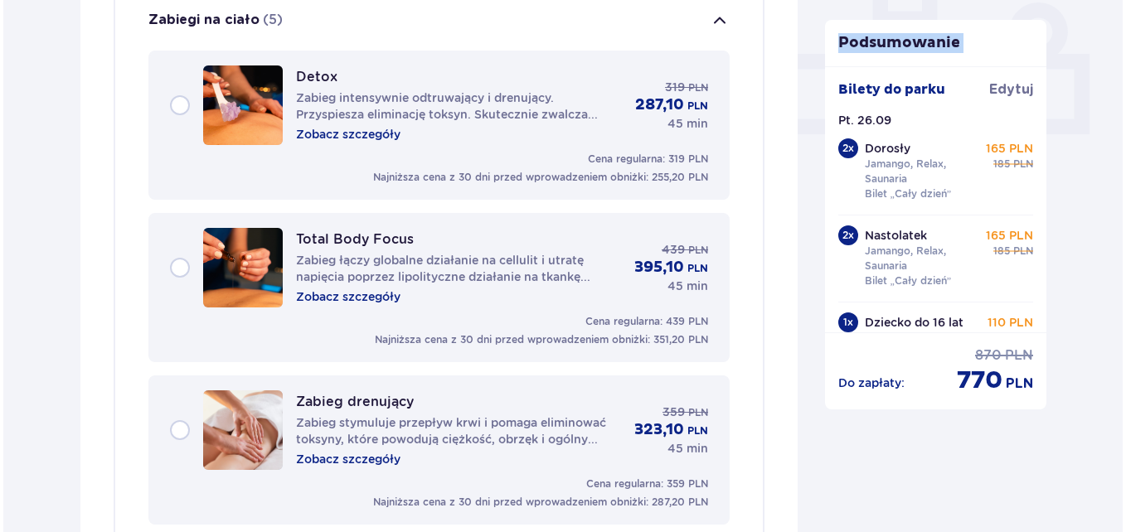
scroll to position [712, 0]
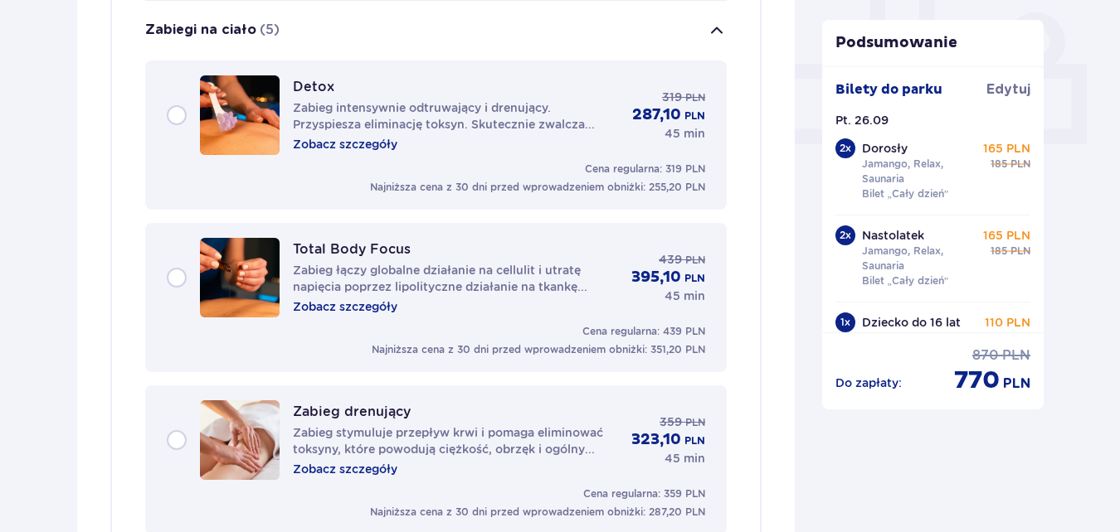
click at [329, 143] on p "Zobacz szczegóły" at bounding box center [345, 144] width 104 height 17
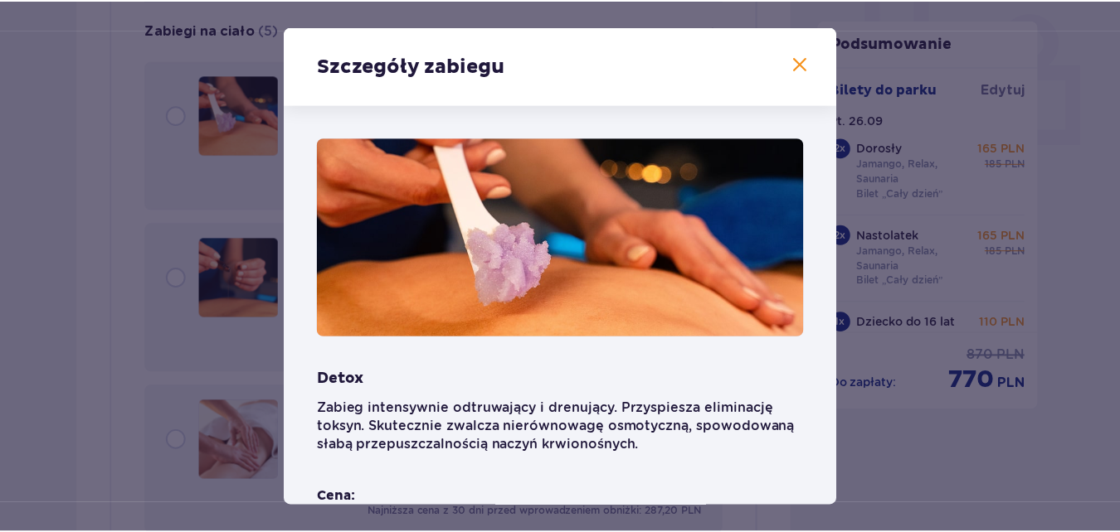
scroll to position [309, 0]
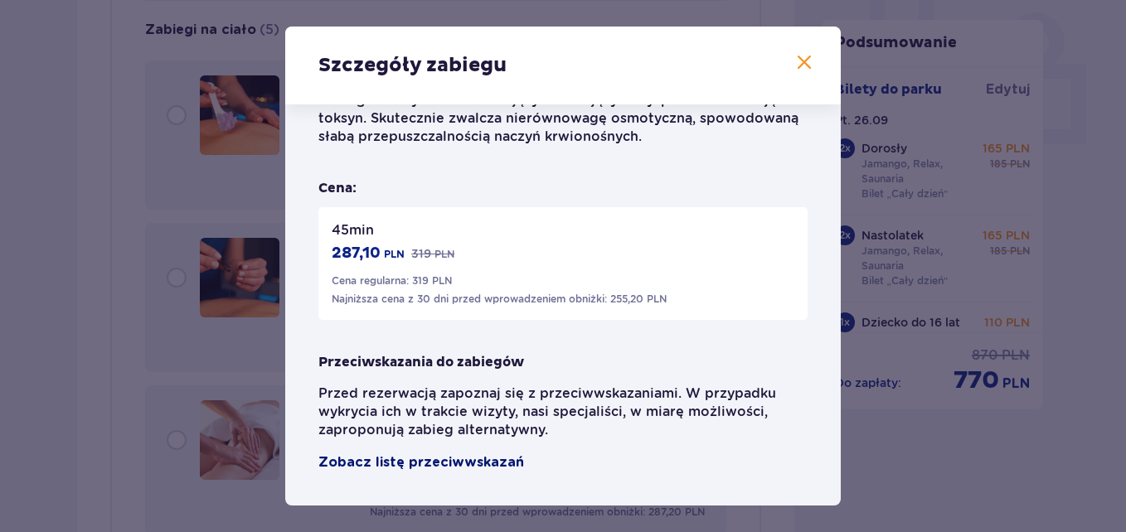
click at [448, 464] on span "Zobacz listę przeciwwskazań" at bounding box center [421, 463] width 206 height 20
click at [794, 56] on span at bounding box center [804, 63] width 20 height 20
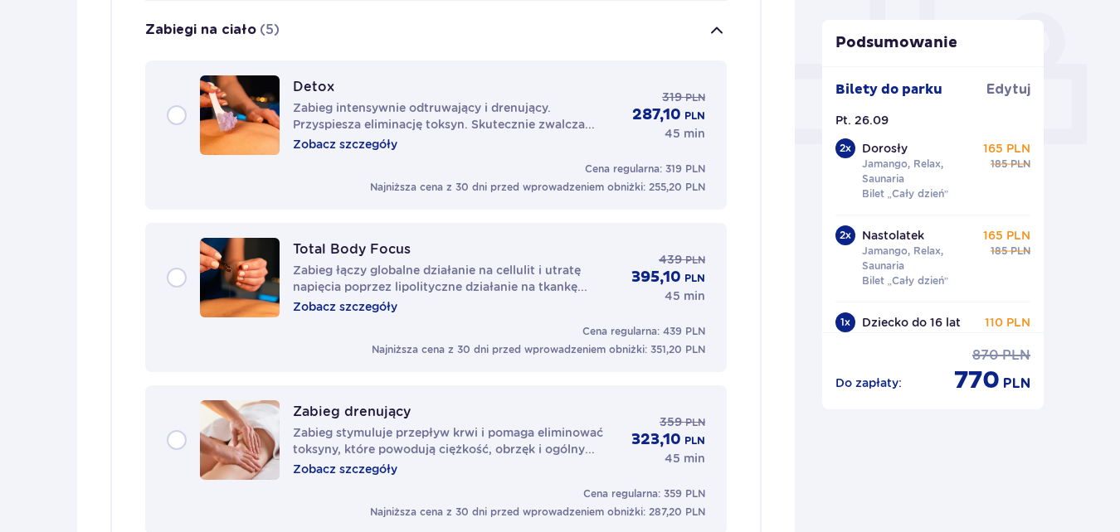
click at [707, 27] on span "button" at bounding box center [717, 31] width 20 height 20
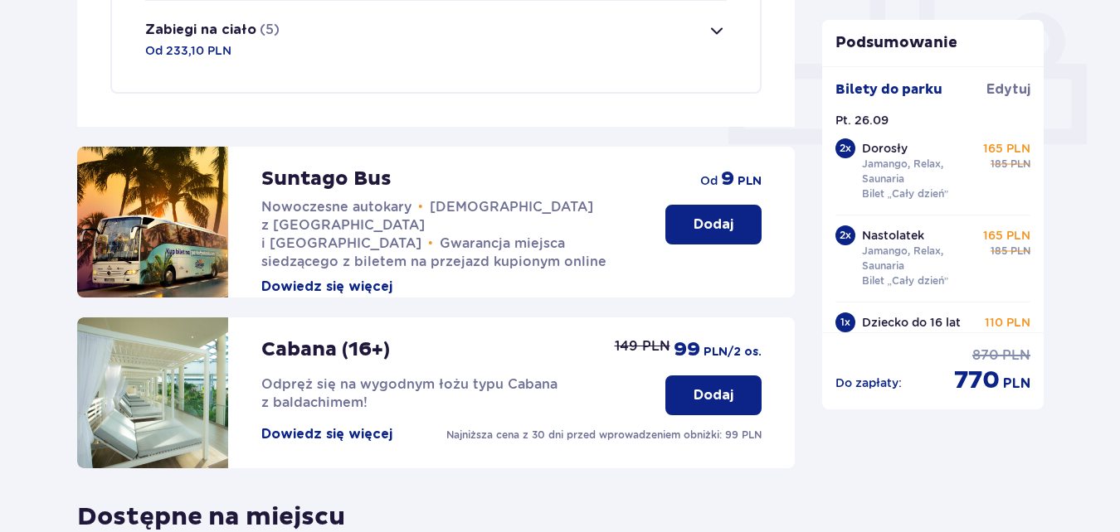
click at [707, 27] on span "button" at bounding box center [717, 31] width 20 height 20
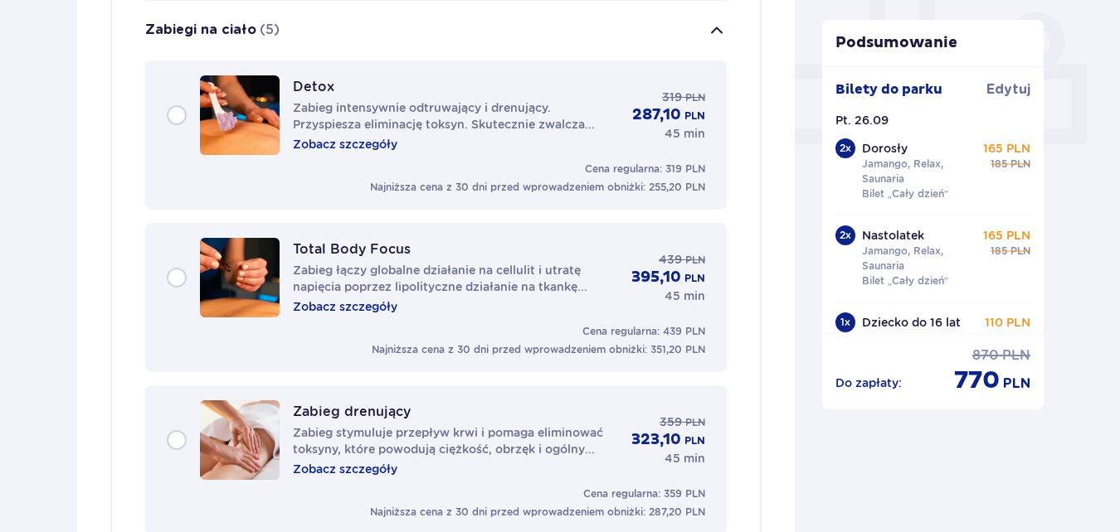
click at [707, 27] on span "button" at bounding box center [717, 31] width 20 height 20
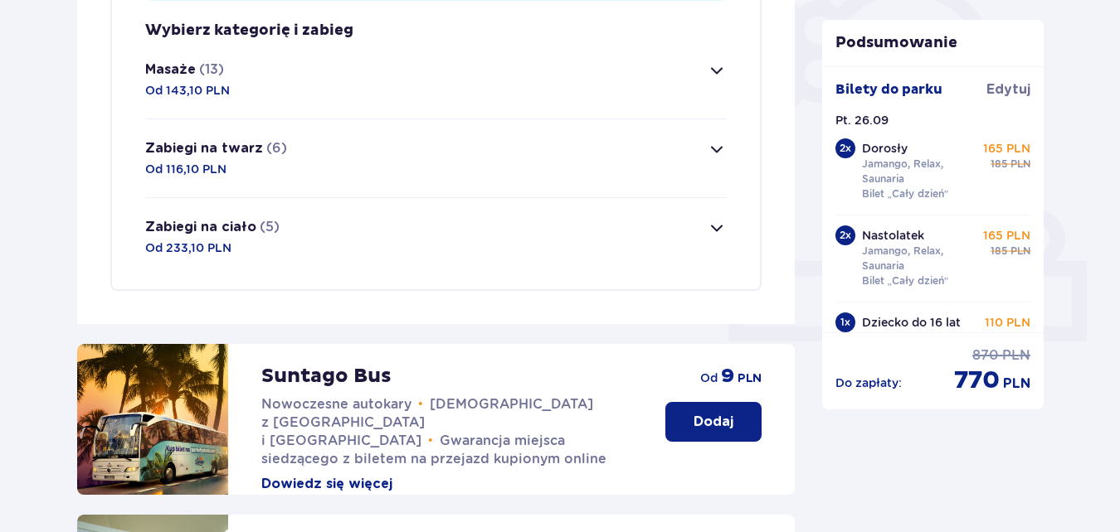
scroll to position [347, 0]
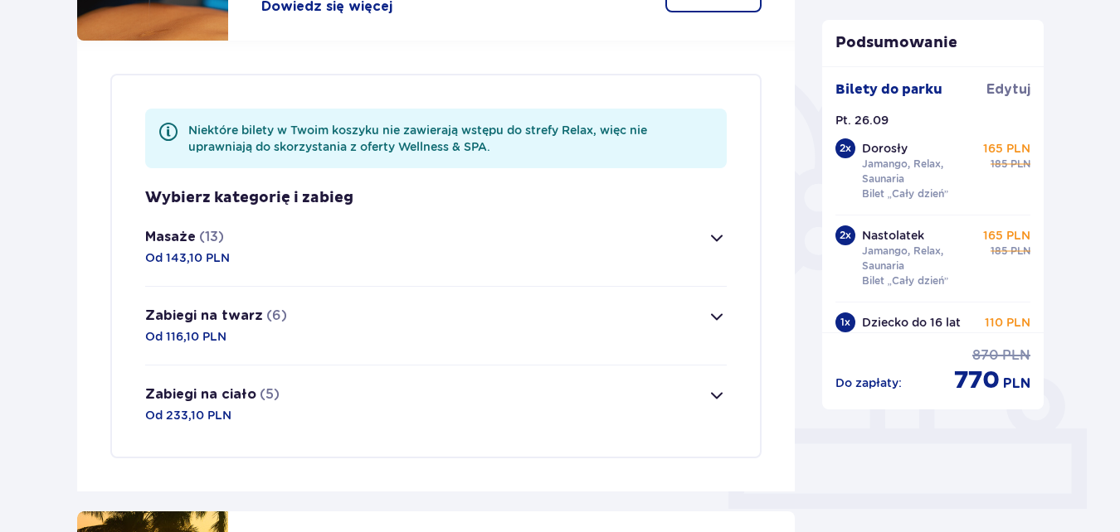
click at [716, 239] on span "button" at bounding box center [717, 238] width 20 height 20
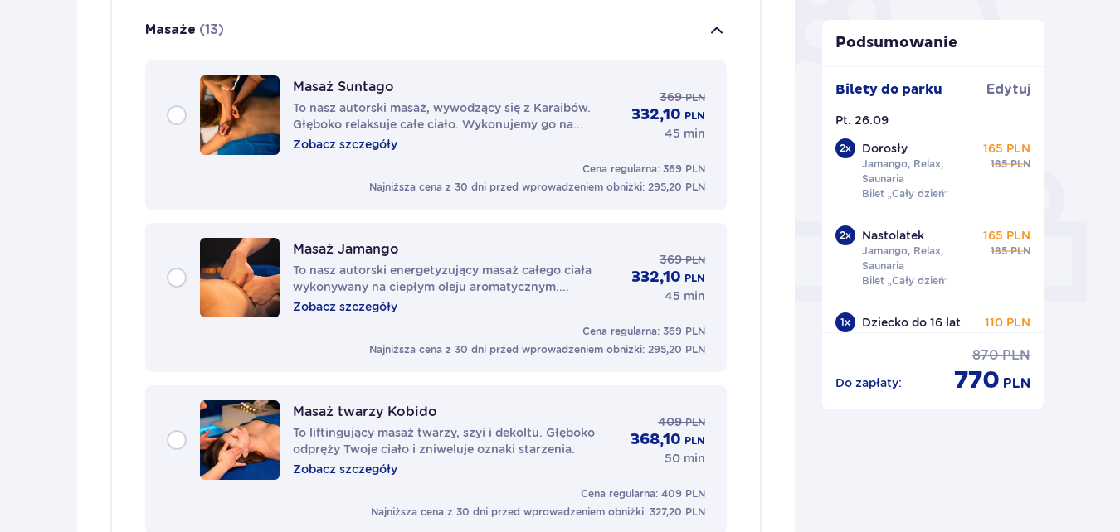
scroll to position [556, 0]
click at [329, 143] on p "Zobacz szczegóły" at bounding box center [345, 143] width 104 height 17
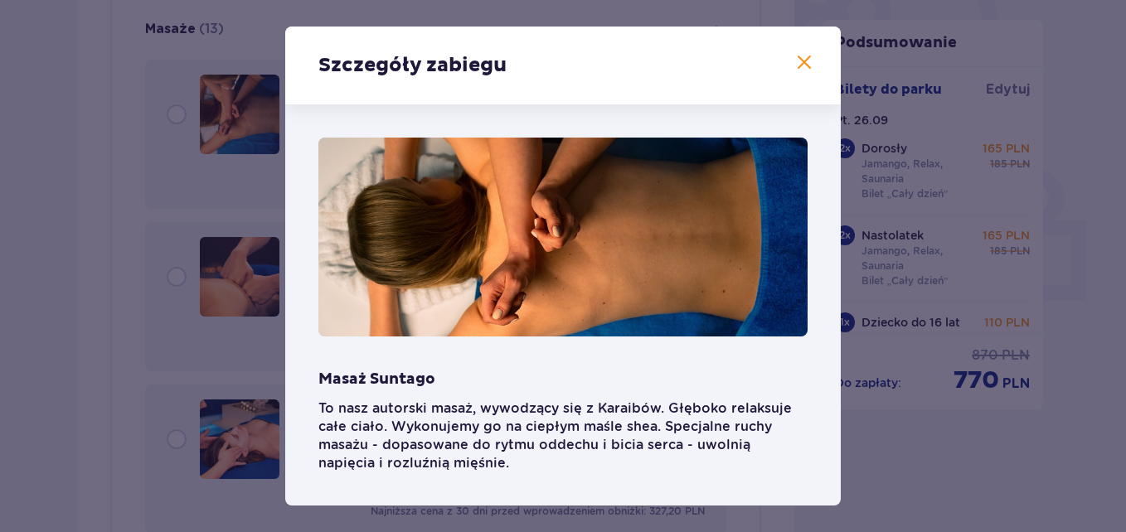
click at [799, 55] on span at bounding box center [804, 63] width 20 height 20
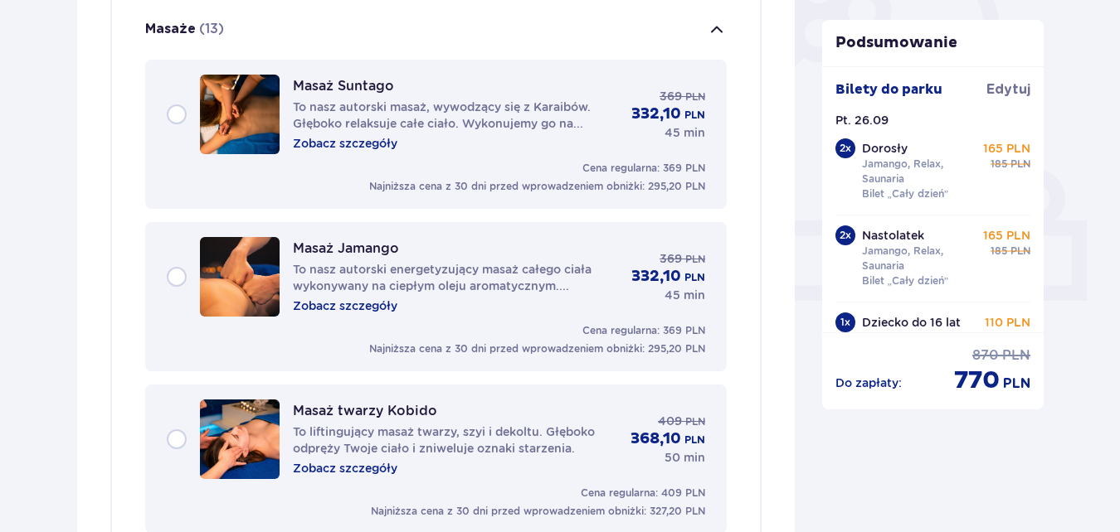
click at [712, 23] on span "button" at bounding box center [717, 30] width 20 height 20
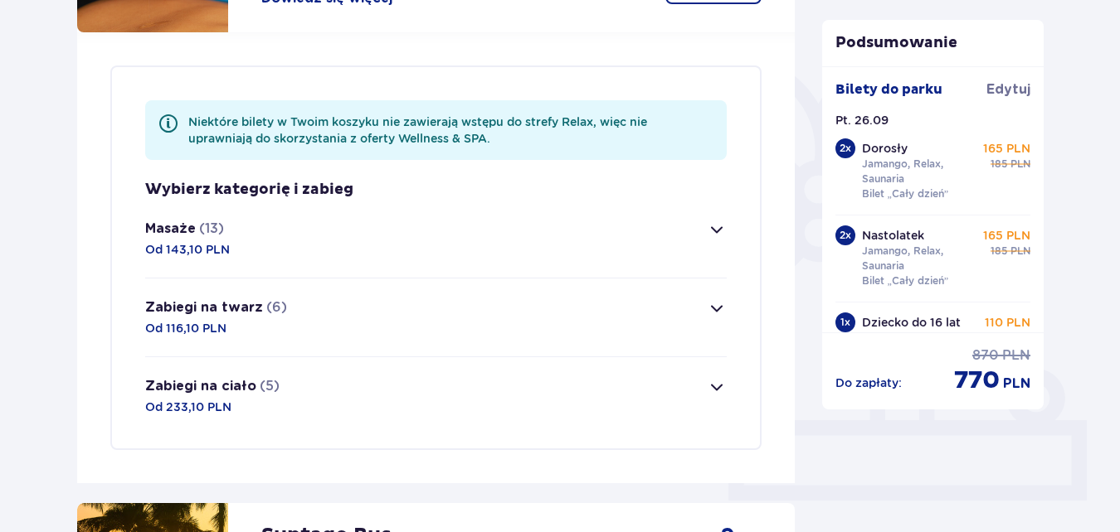
scroll to position [158, 0]
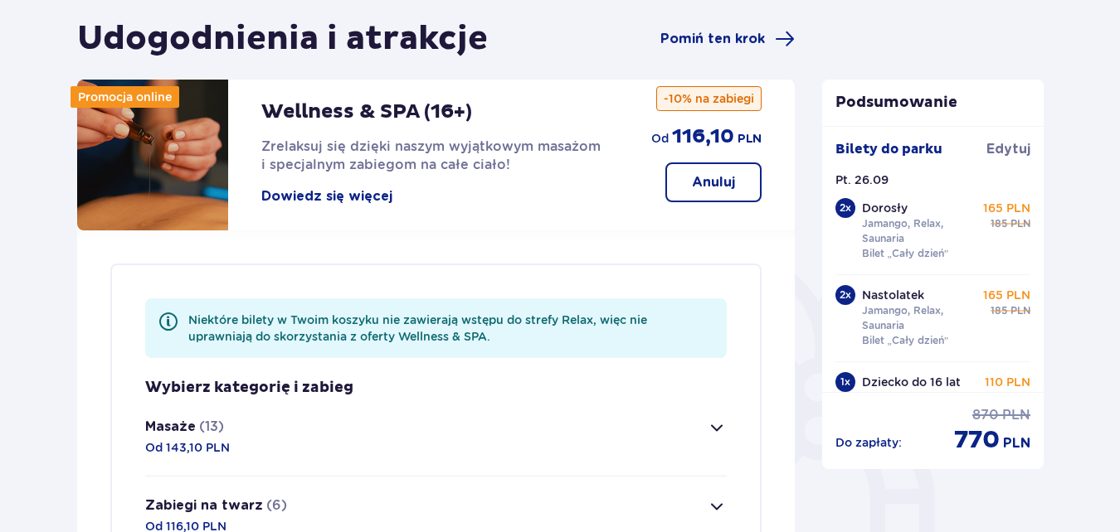
click at [703, 165] on button "Anuluj" at bounding box center [713, 183] width 96 height 40
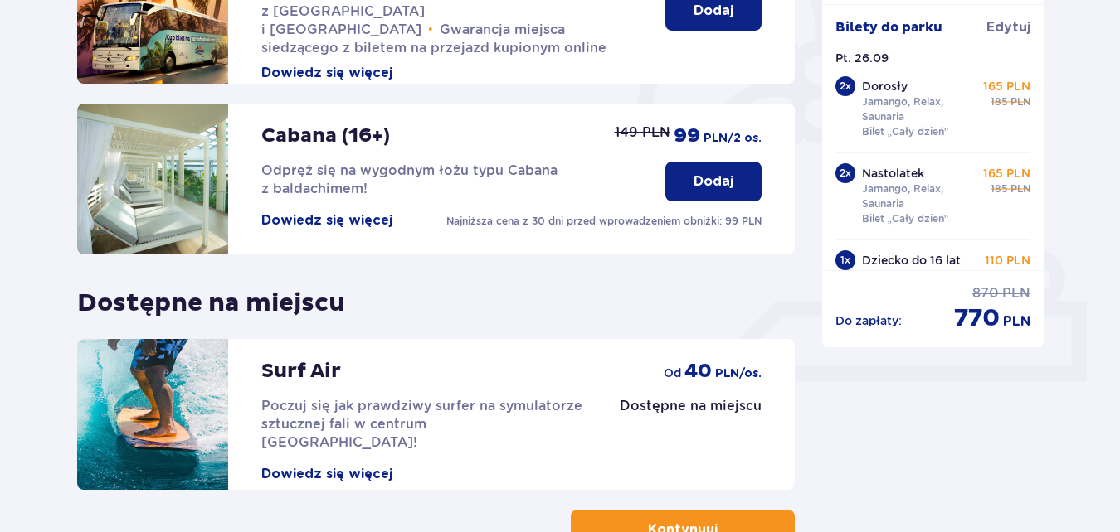
scroll to position [592, 0]
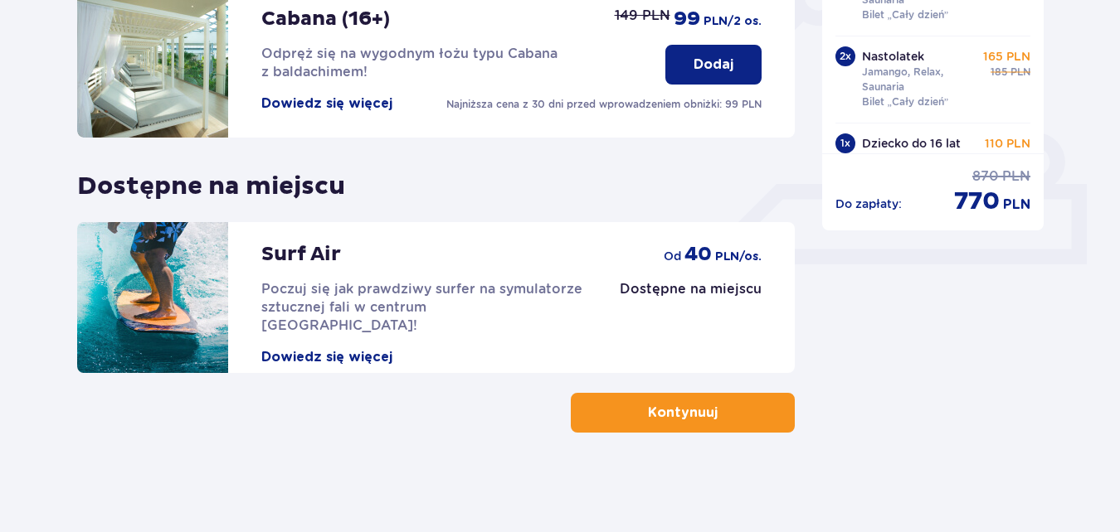
click at [741, 395] on button "Kontynuuj" at bounding box center [683, 413] width 224 height 40
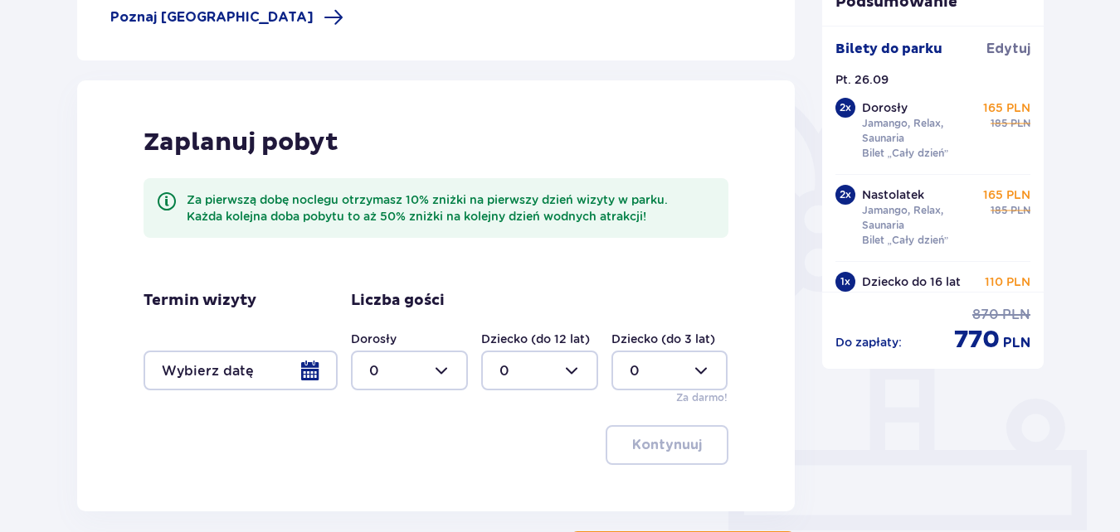
scroll to position [372, 0]
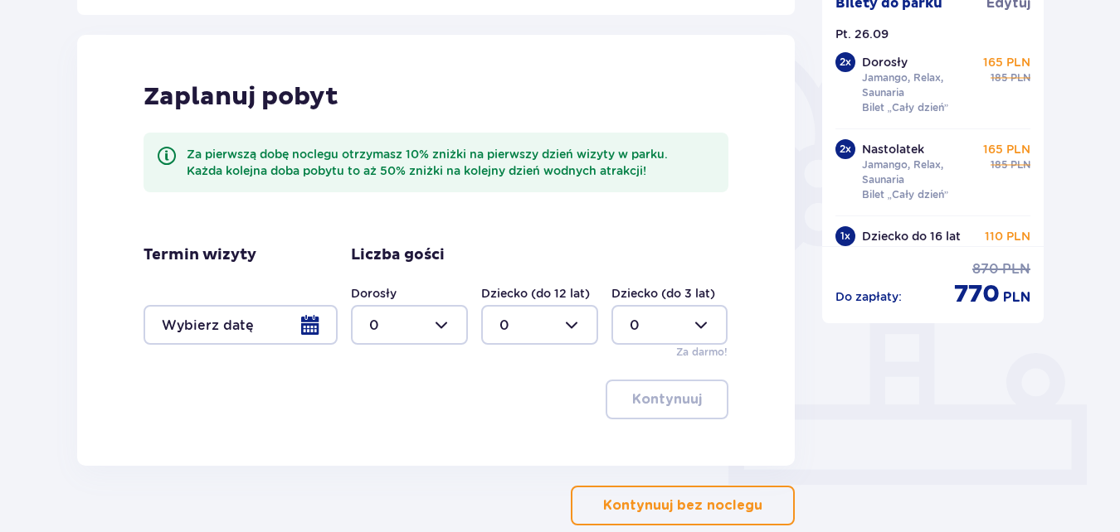
click at [309, 323] on div at bounding box center [240, 325] width 194 height 40
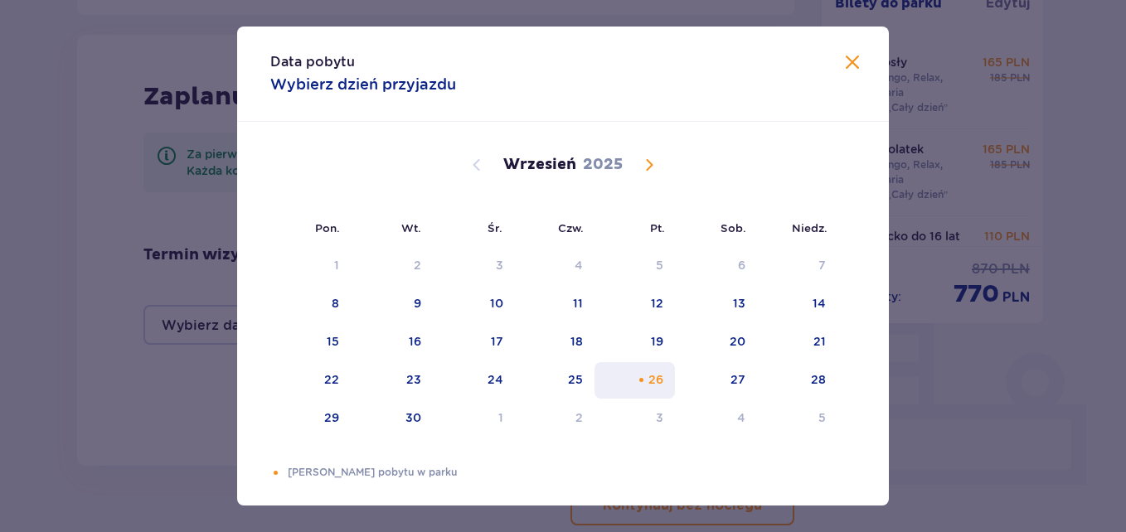
click at [649, 378] on div "26" at bounding box center [656, 380] width 15 height 17
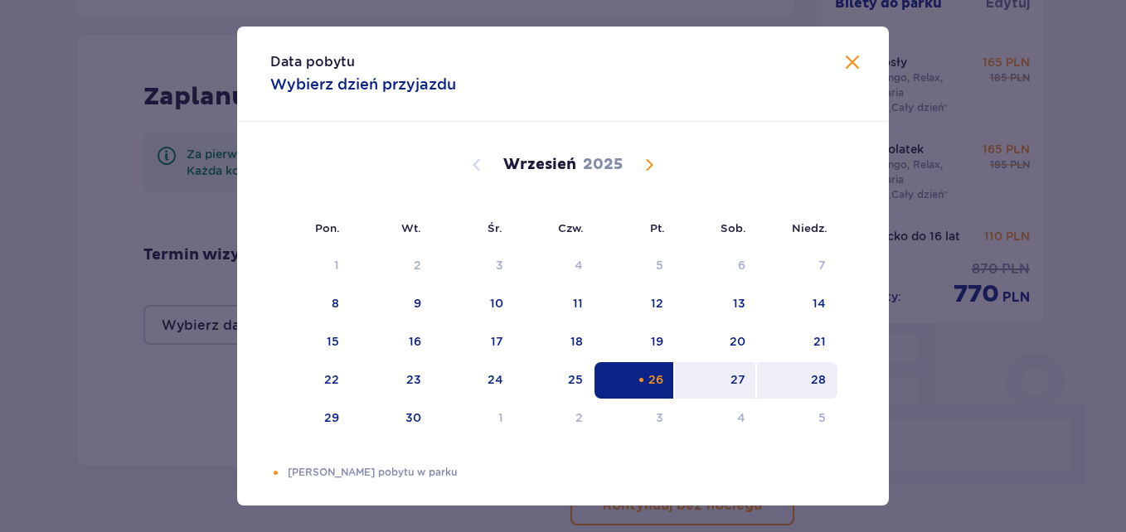
click at [811, 379] on div "28" at bounding box center [818, 380] width 15 height 17
type input "[DATE] - [DATE]"
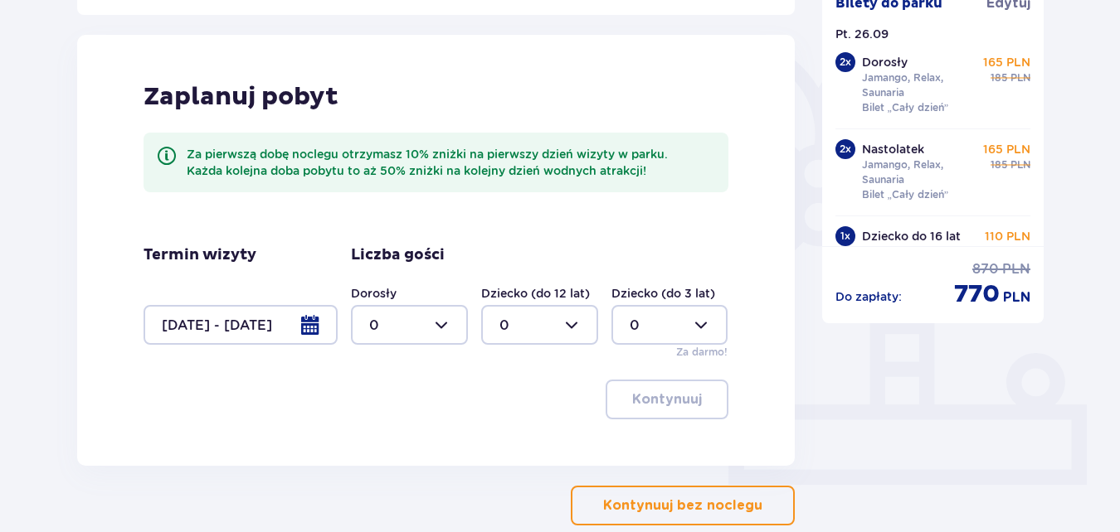
click at [451, 332] on div at bounding box center [409, 325] width 117 height 40
click at [386, 442] on div "2" at bounding box center [409, 445] width 80 height 18
click at [576, 331] on div at bounding box center [539, 325] width 117 height 40
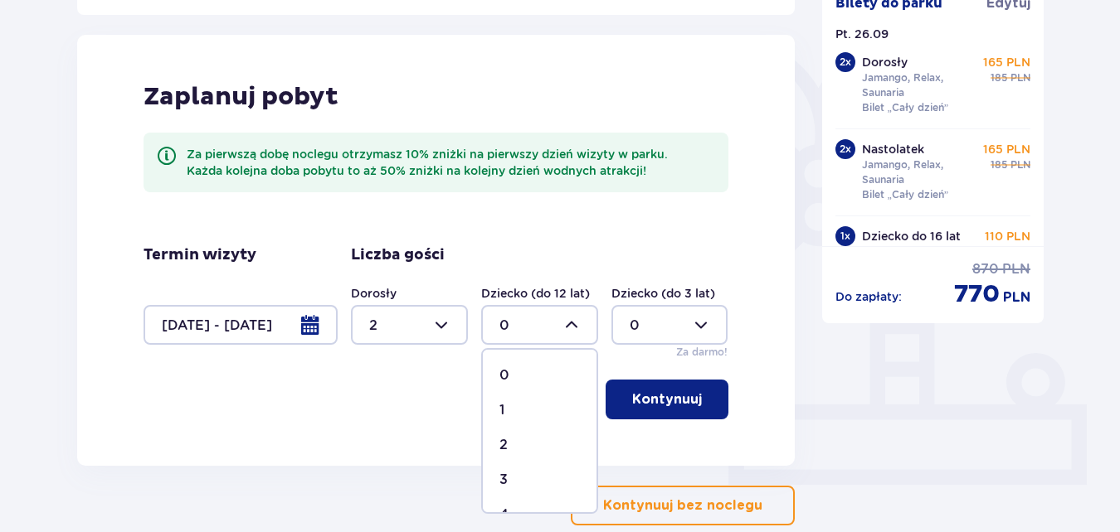
click at [440, 320] on div at bounding box center [409, 325] width 117 height 40
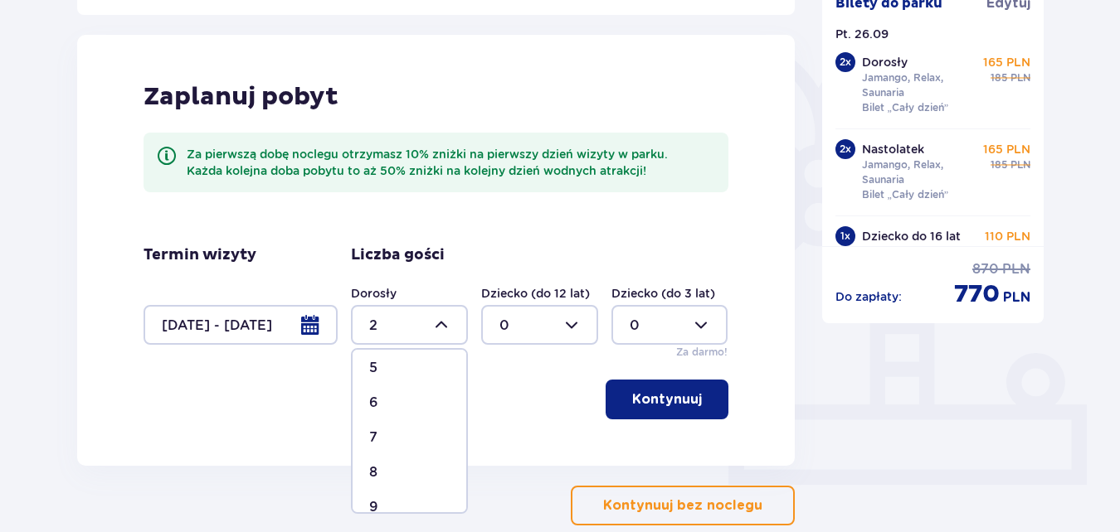
scroll to position [143, 0]
click at [377, 405] on div "5" at bounding box center [409, 407] width 80 height 18
type input "5"
click at [689, 399] on button "Kontynuuj" at bounding box center [666, 400] width 123 height 40
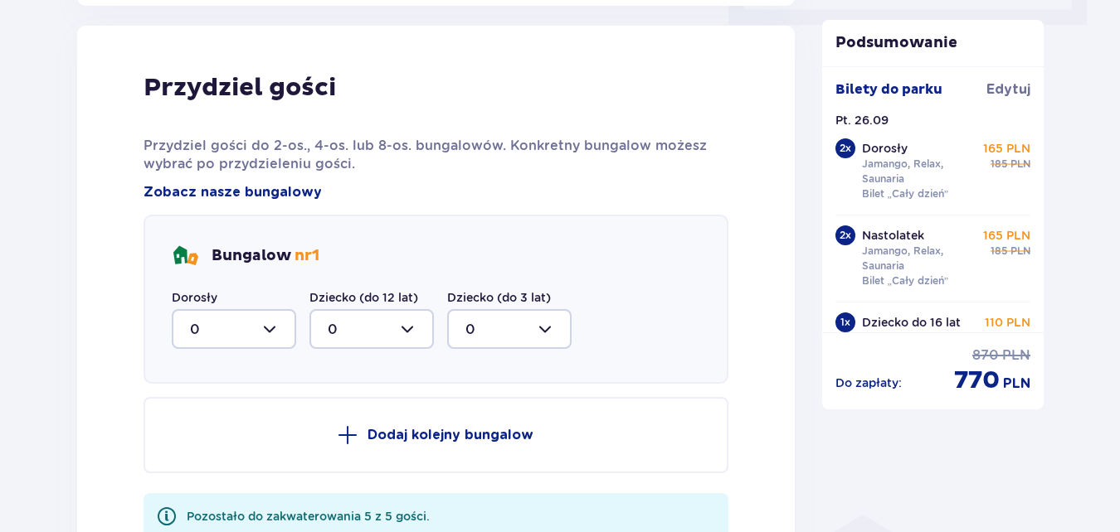
scroll to position [838, 0]
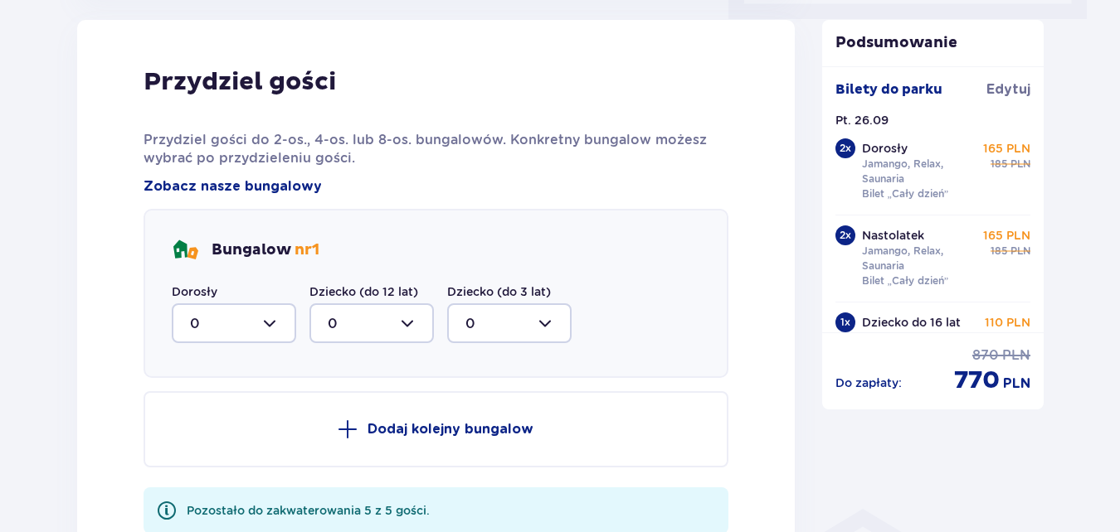
click at [279, 325] on div at bounding box center [234, 324] width 124 height 40
click at [203, 440] on div "2" at bounding box center [234, 444] width 88 height 18
type input "2"
click at [383, 416] on button "Dodaj kolejny bungalow" at bounding box center [435, 429] width 585 height 76
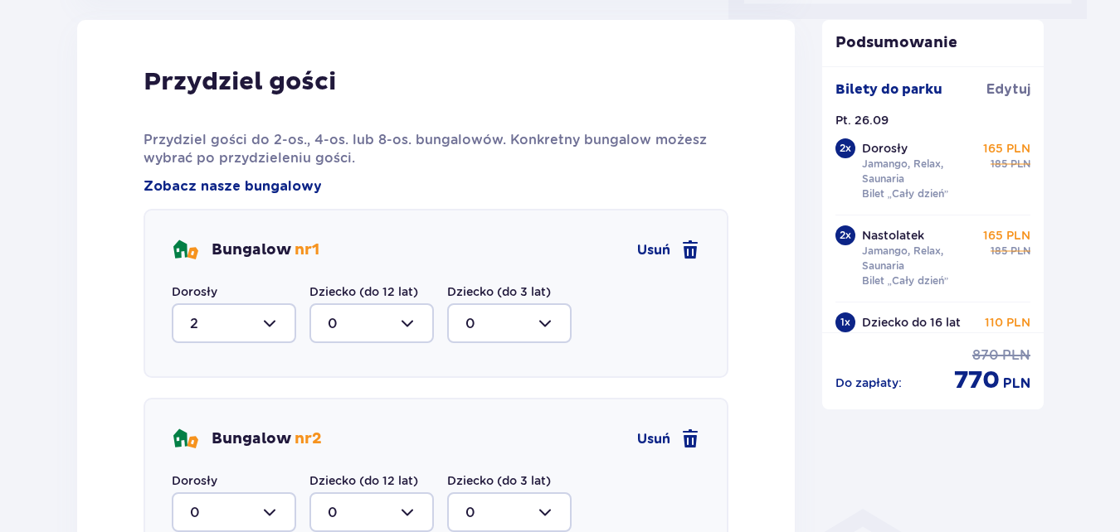
click at [272, 510] on div at bounding box center [234, 513] width 124 height 40
click at [206, 448] on span "3" at bounding box center [233, 462] width 121 height 35
type input "3"
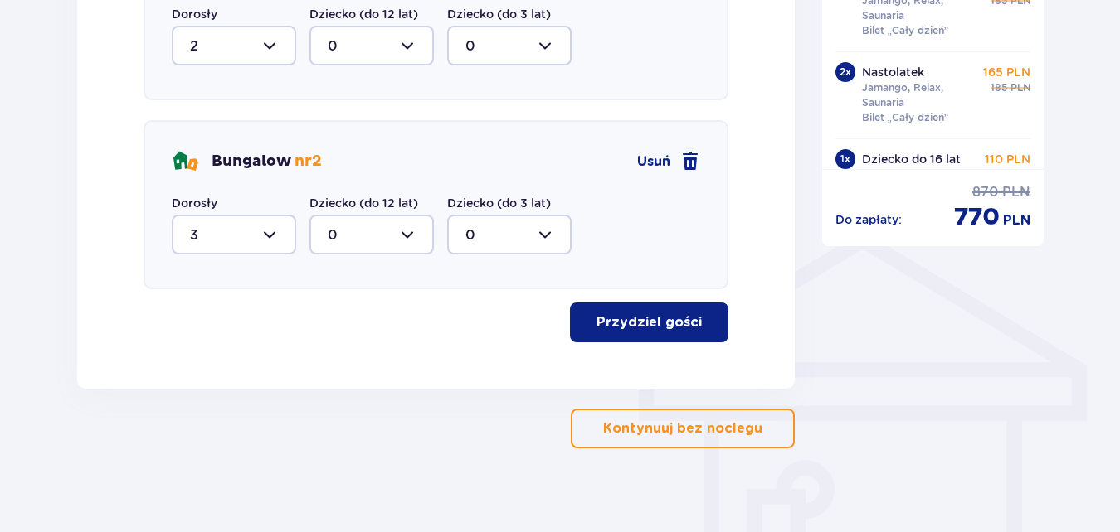
scroll to position [1131, 0]
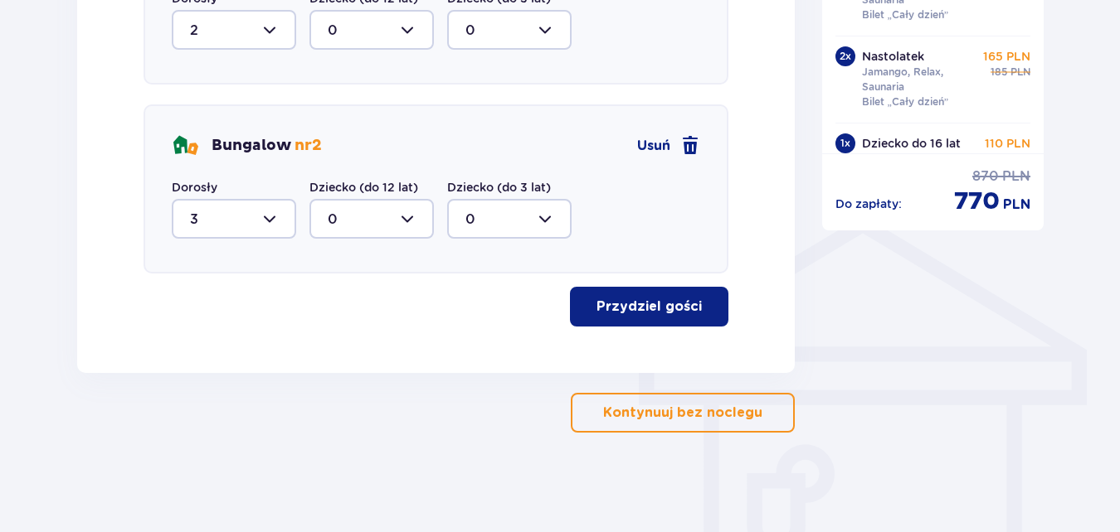
click at [651, 302] on p "Przydziel gości" at bounding box center [648, 307] width 105 height 18
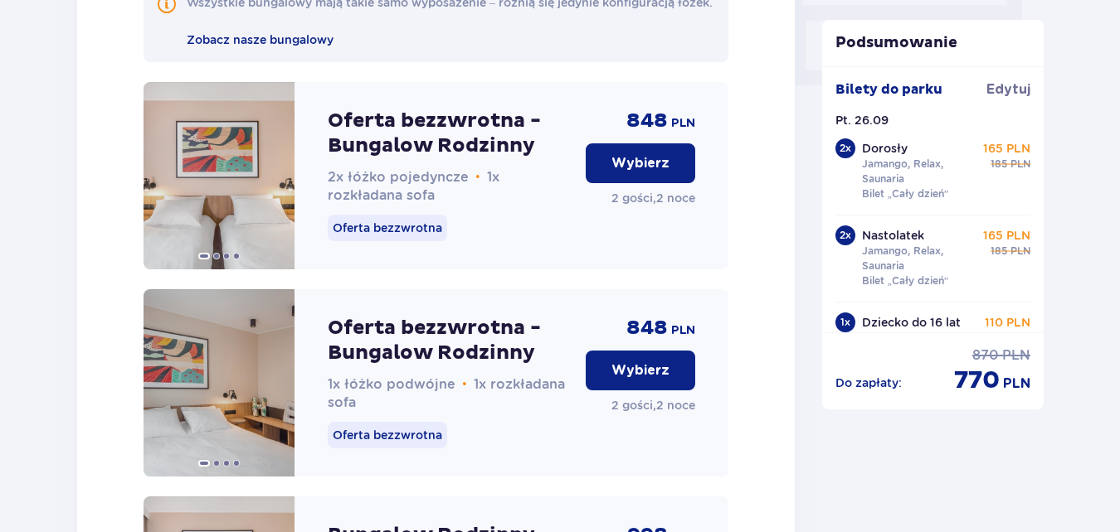
scroll to position [1670, 0]
